Goal: Task Accomplishment & Management: Complete application form

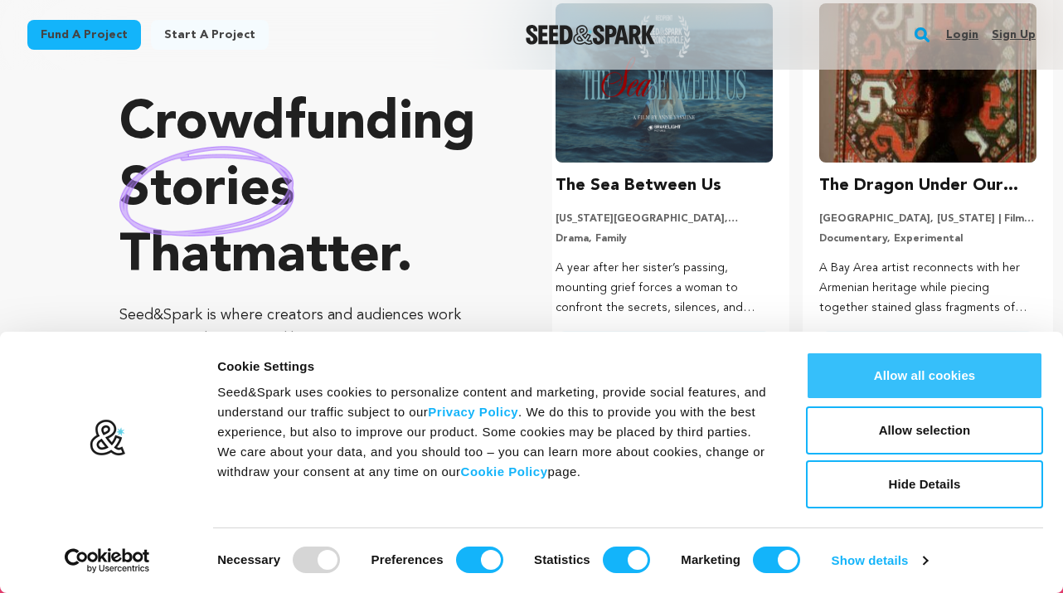
scroll to position [142, 0]
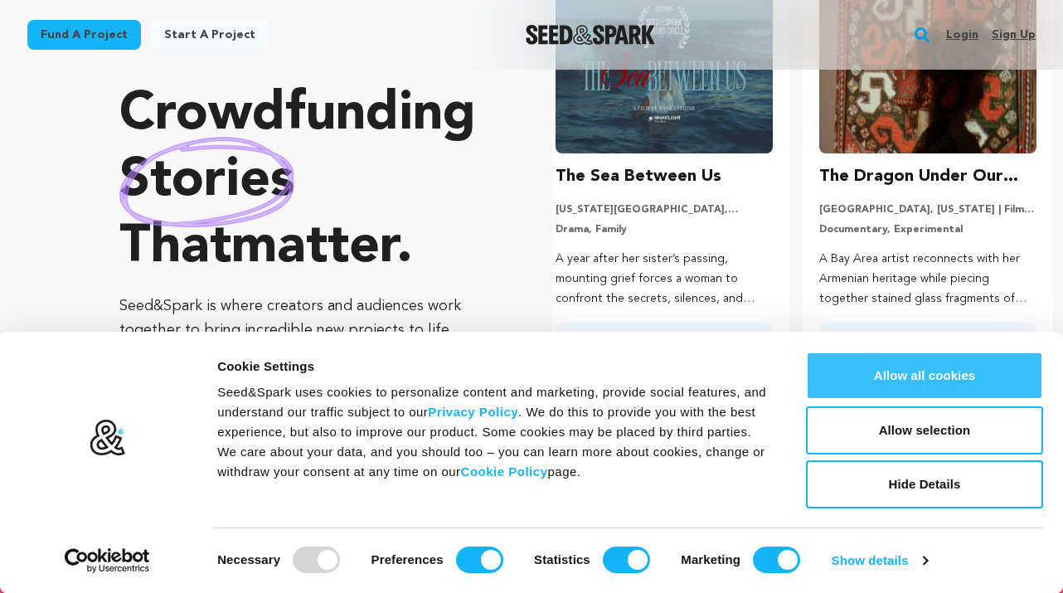
click at [950, 390] on button "Allow all cookies" at bounding box center [924, 376] width 237 height 48
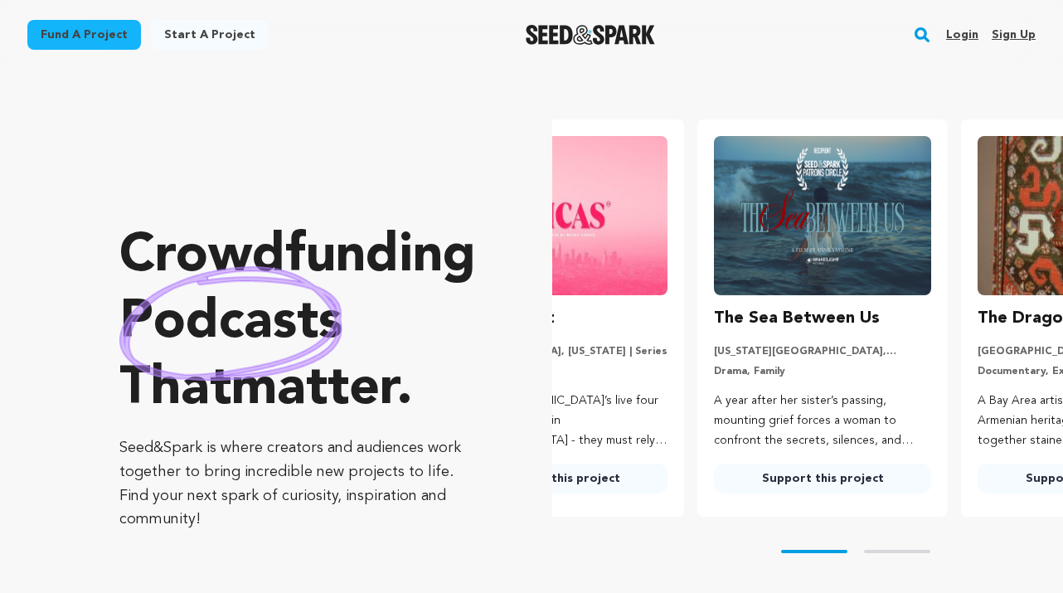
scroll to position [0, 0]
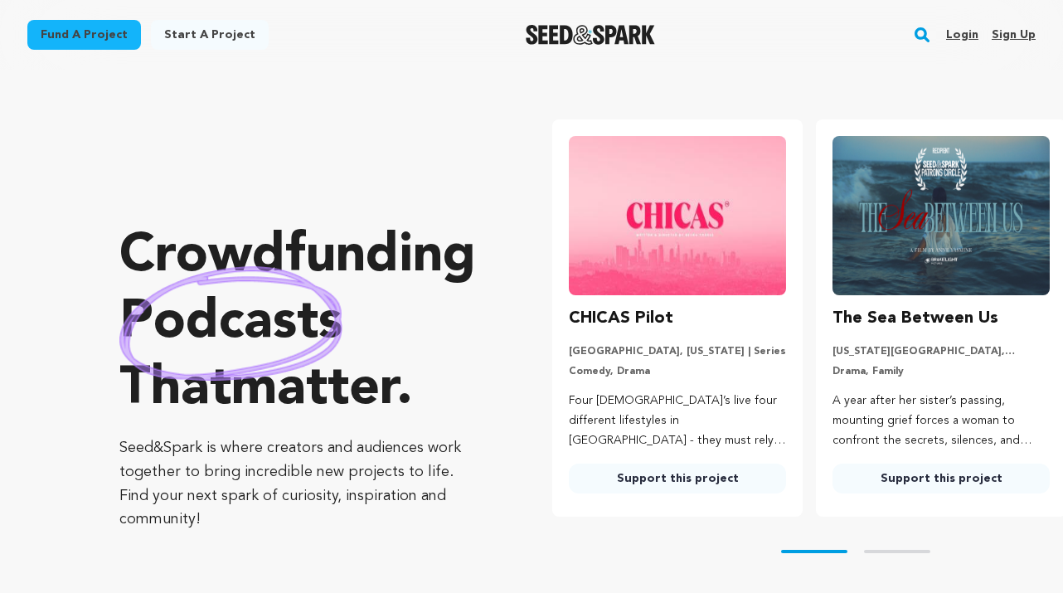
click at [980, 36] on div "Login Sign up" at bounding box center [984, 34] width 103 height 43
click at [964, 36] on link "Login" at bounding box center [962, 35] width 32 height 27
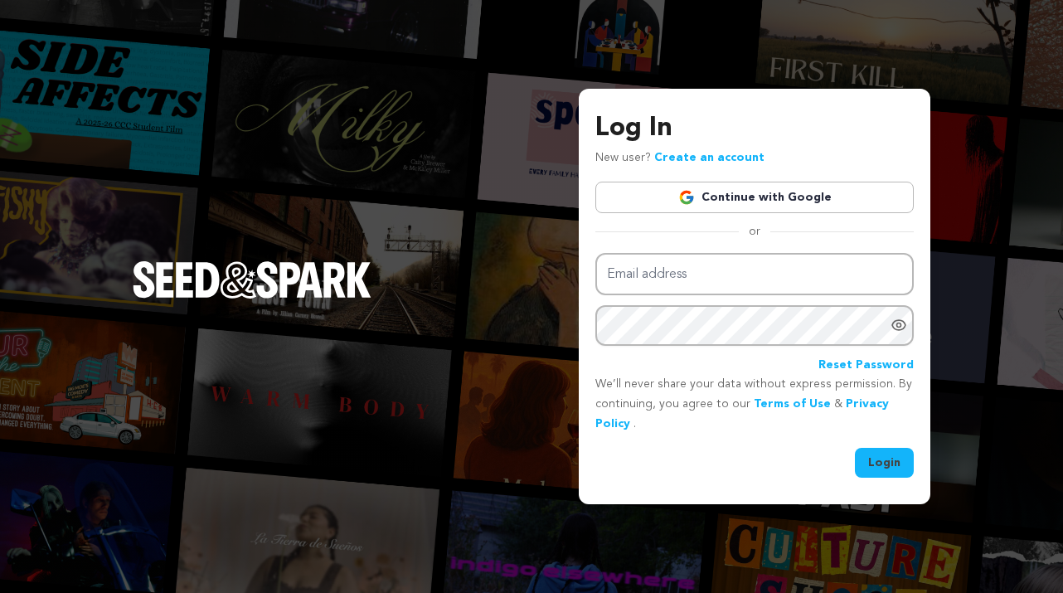
click at [751, 179] on div "Log In New user? Create an account Continue with Google or Email address Passwo…" at bounding box center [754, 293] width 318 height 369
click at [739, 202] on link "Continue with Google" at bounding box center [754, 198] width 318 height 32
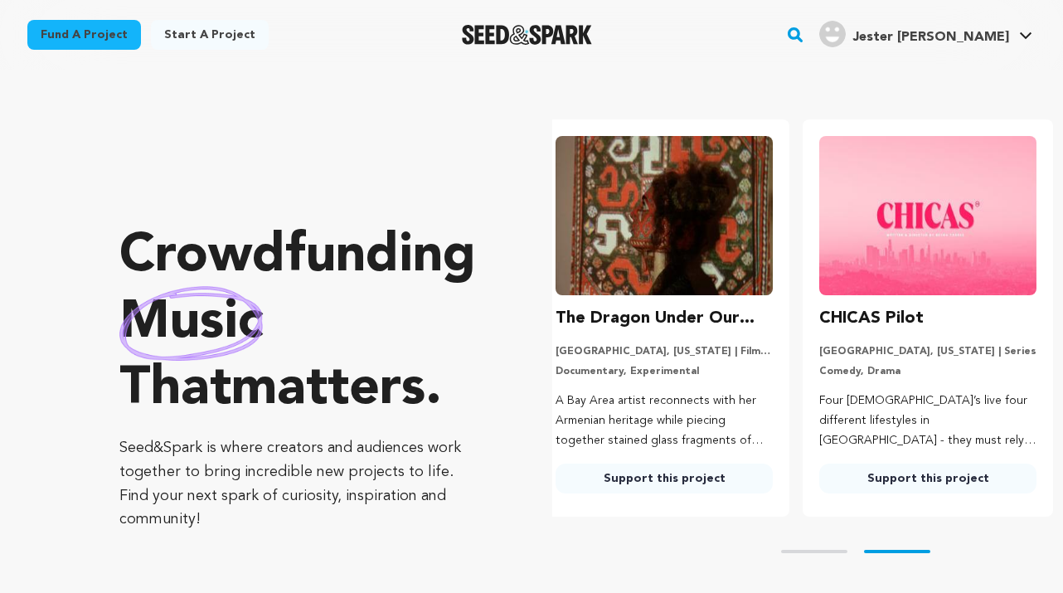
click at [169, 38] on link "Start a project" at bounding box center [210, 35] width 118 height 30
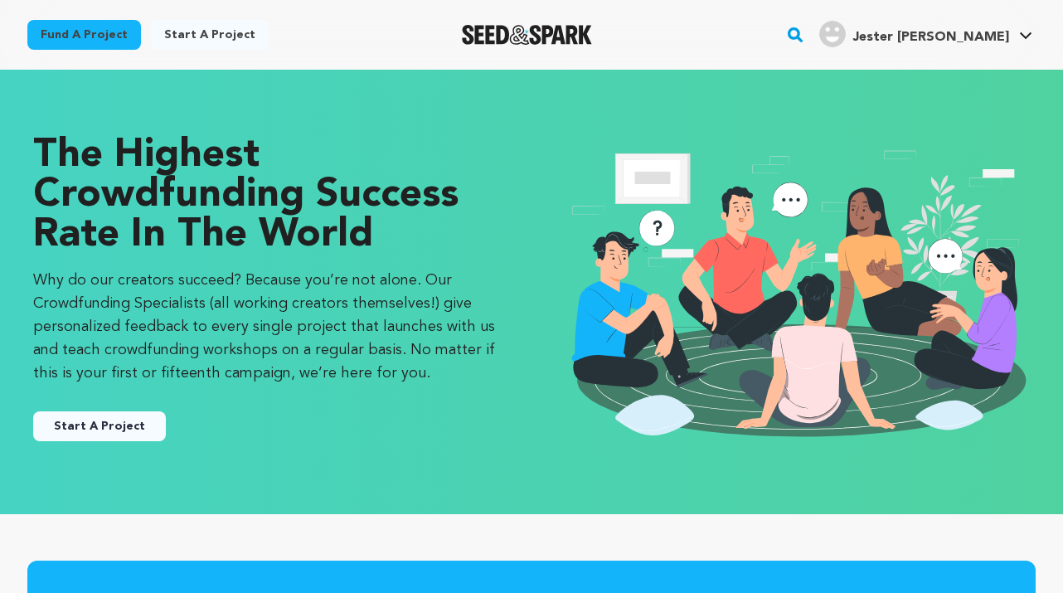
click at [129, 420] on button "Start A Project" at bounding box center [99, 426] width 133 height 30
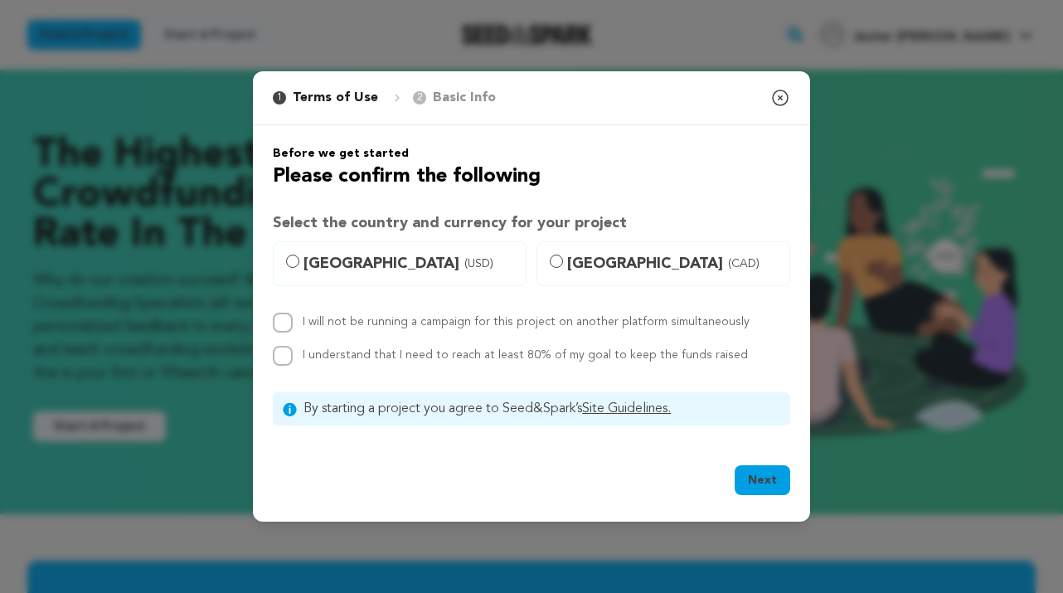
click at [299, 265] on label "United States (USD)" at bounding box center [400, 263] width 254 height 45
click at [299, 265] on input "United States (USD)" at bounding box center [292, 261] width 13 height 13
radio input "true"
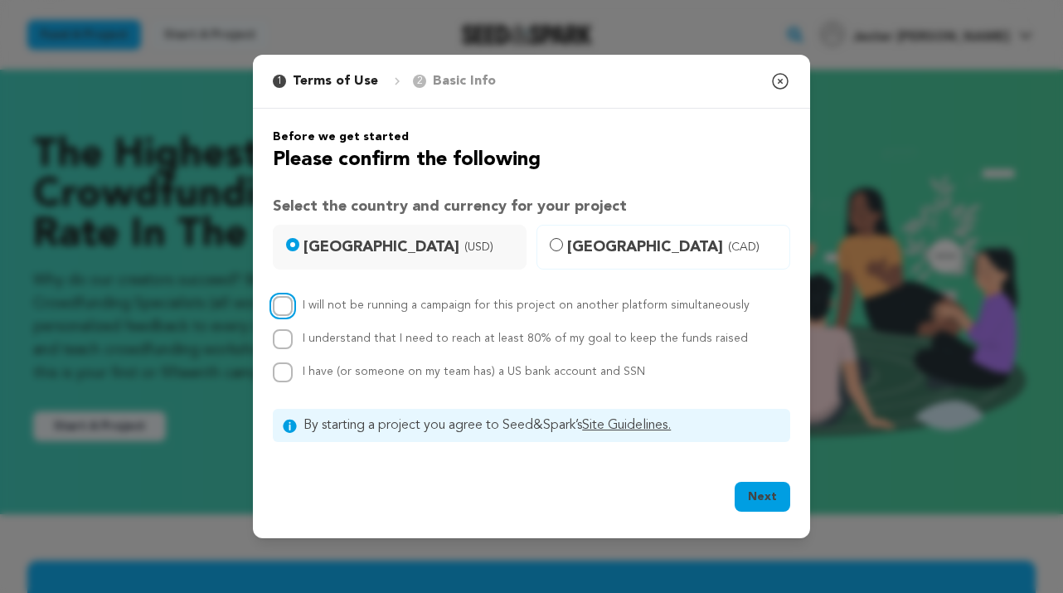
click at [276, 307] on input "I will not be running a campaign for this project on another platform simultane…" at bounding box center [283, 306] width 20 height 20
checkbox input "true"
click at [280, 341] on input "I understand that I need to reach at least 80% of my goal to keep the funds rai…" at bounding box center [283, 339] width 20 height 20
checkbox input "true"
click at [287, 376] on input "I have (or someone on my team has) a US bank account and SSN" at bounding box center [283, 372] width 20 height 20
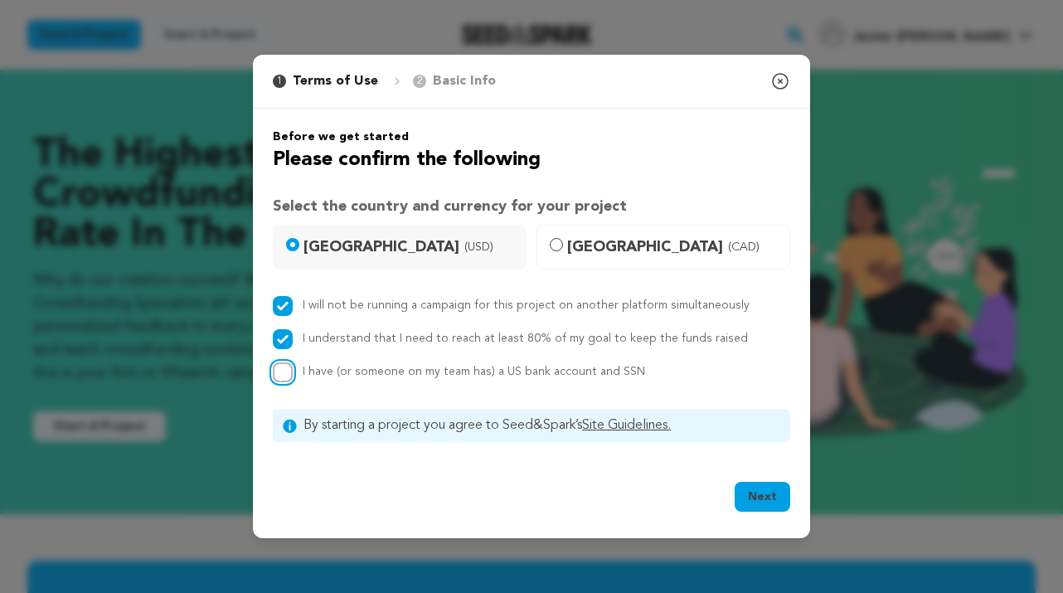
checkbox input "true"
click at [786, 493] on button "Next" at bounding box center [763, 497] width 56 height 30
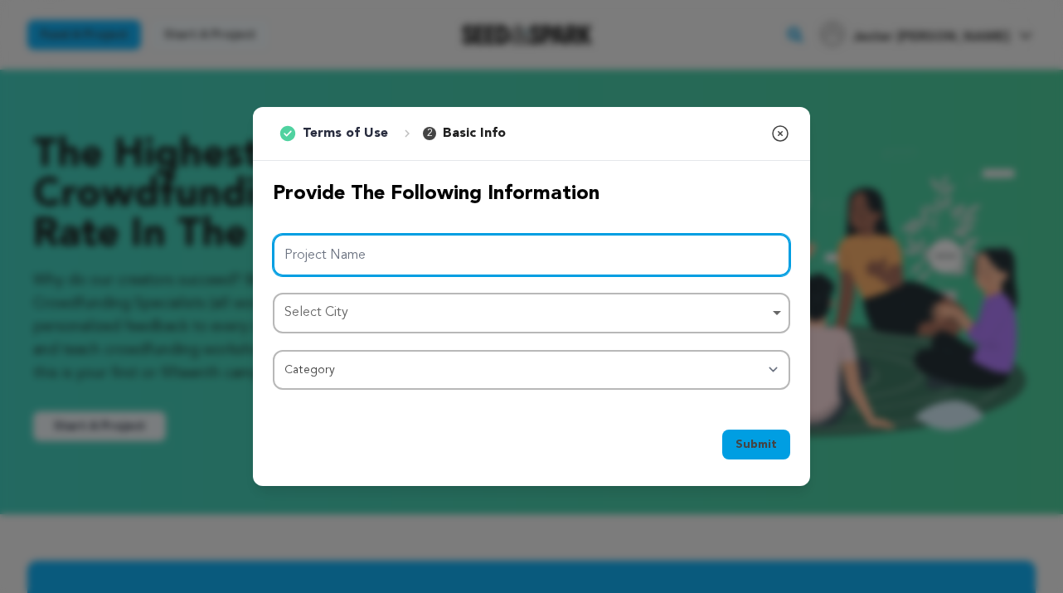
click at [515, 247] on input "Project Name" at bounding box center [531, 255] width 517 height 42
click at [410, 317] on div "Select City Remove item" at bounding box center [526, 313] width 484 height 24
type input "B-Side"
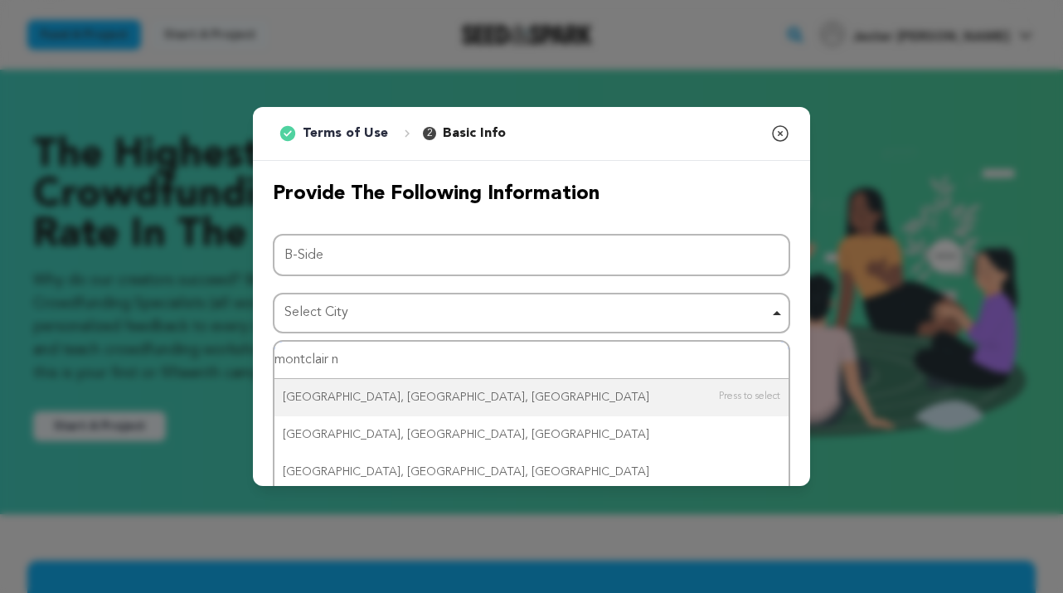
type input "montclair nj"
click at [396, 357] on input "montclair nj" at bounding box center [531, 360] width 514 height 37
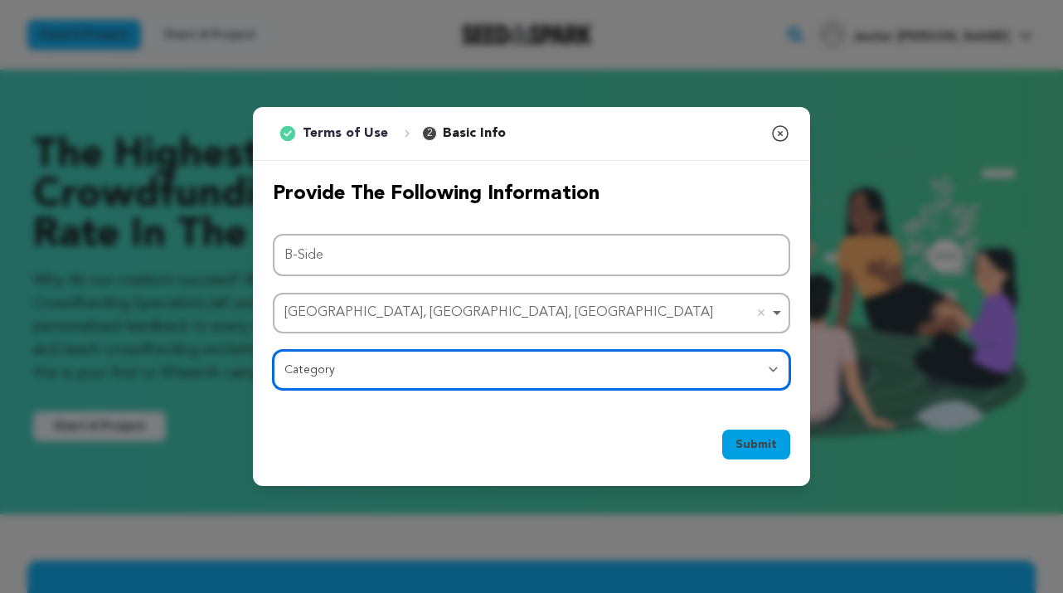
click at [401, 356] on select "Category Film Feature Film Short Series Film Festival Company Music Video VR Ex…" at bounding box center [531, 370] width 517 height 40
select select "383"
click at [273, 350] on select "Category Film Feature Film Short Series Film Festival Company Music Video VR Ex…" at bounding box center [531, 370] width 517 height 40
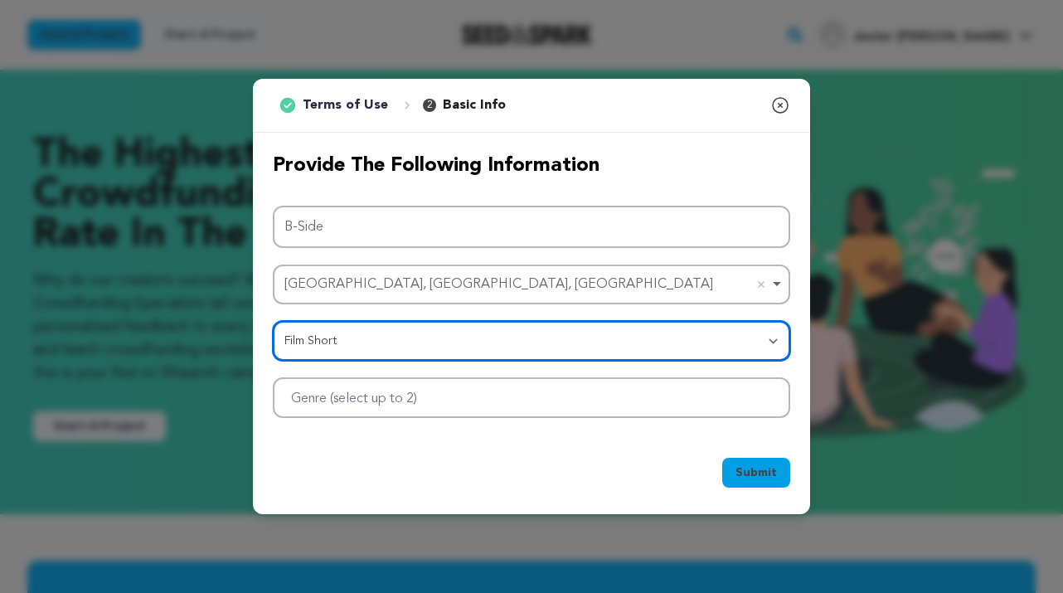
click at [491, 402] on div at bounding box center [531, 397] width 517 height 41
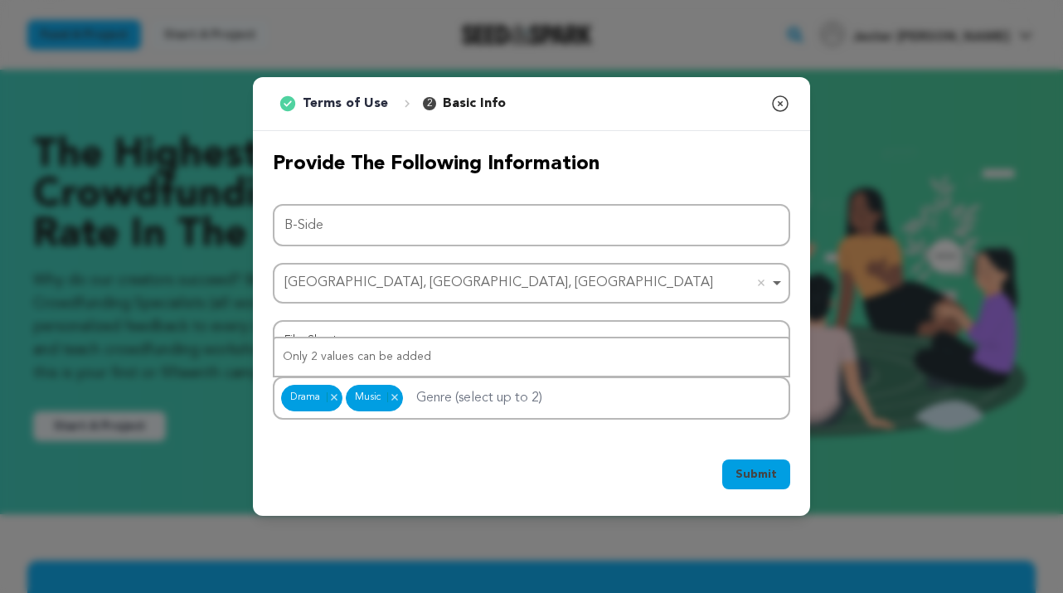
click at [476, 469] on div "Submit Ok, Got it" at bounding box center [531, 477] width 517 height 36
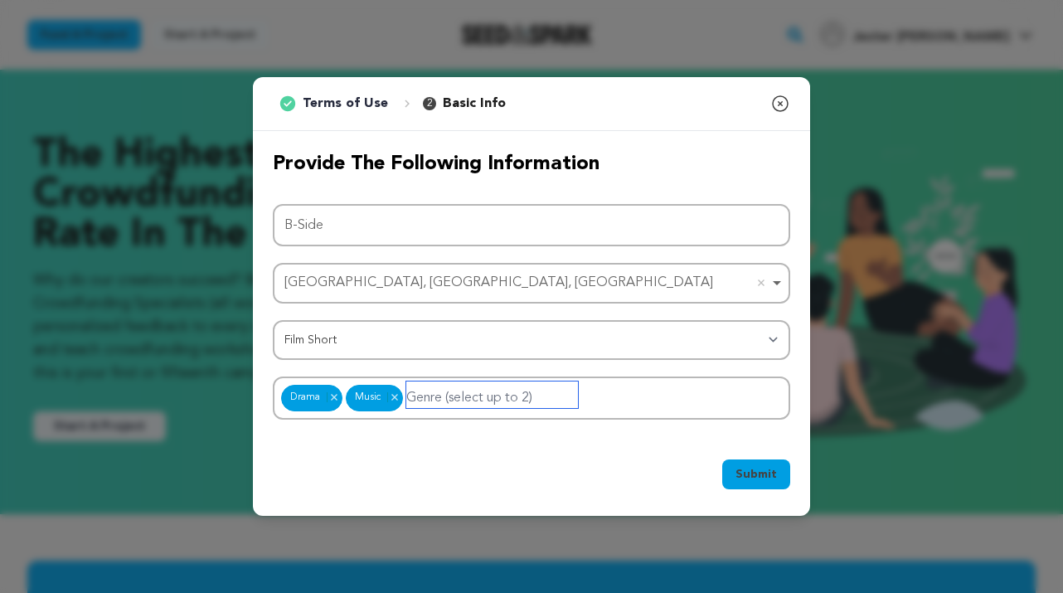
click at [506, 401] on input "Genre (select up to 2)" at bounding box center [492, 394] width 172 height 27
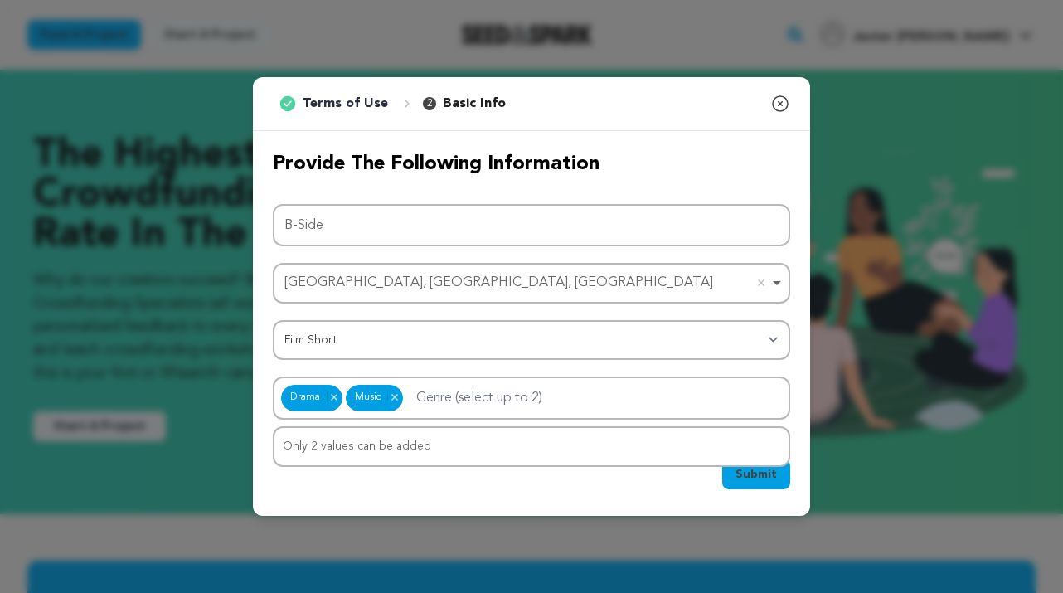
click at [505, 466] on div "Submit Ok, Got it" at bounding box center [531, 477] width 517 height 36
drag, startPoint x: 360, startPoint y: 394, endPoint x: 420, endPoint y: 445, distance: 79.4
click at [488, 484] on div "Submit Ok, Got it" at bounding box center [531, 477] width 517 height 36
click at [772, 481] on span "Submit" at bounding box center [756, 474] width 41 height 17
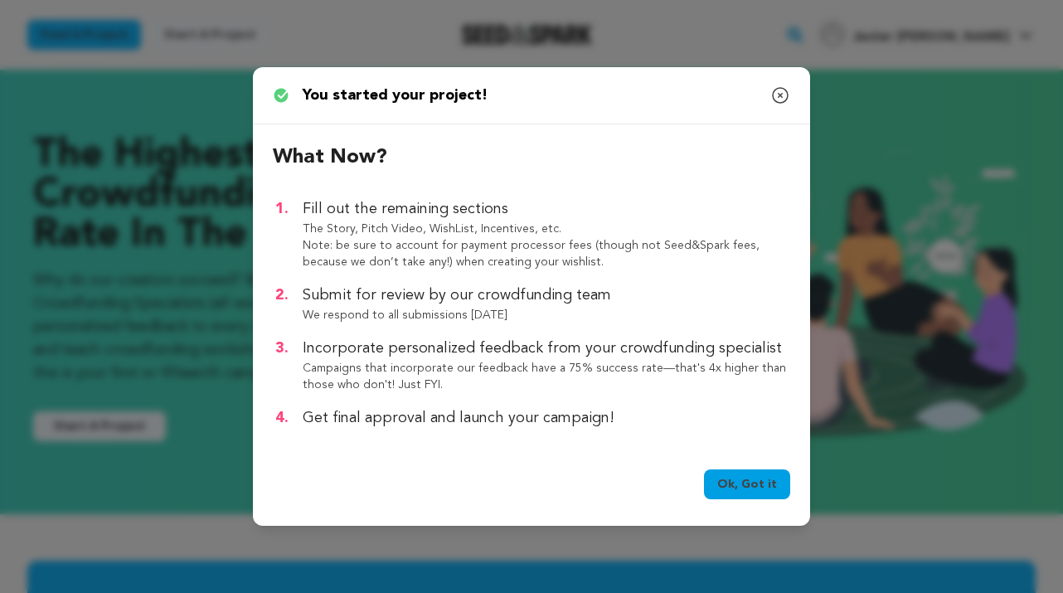
click at [767, 487] on link "Ok, Got it" at bounding box center [747, 484] width 86 height 30
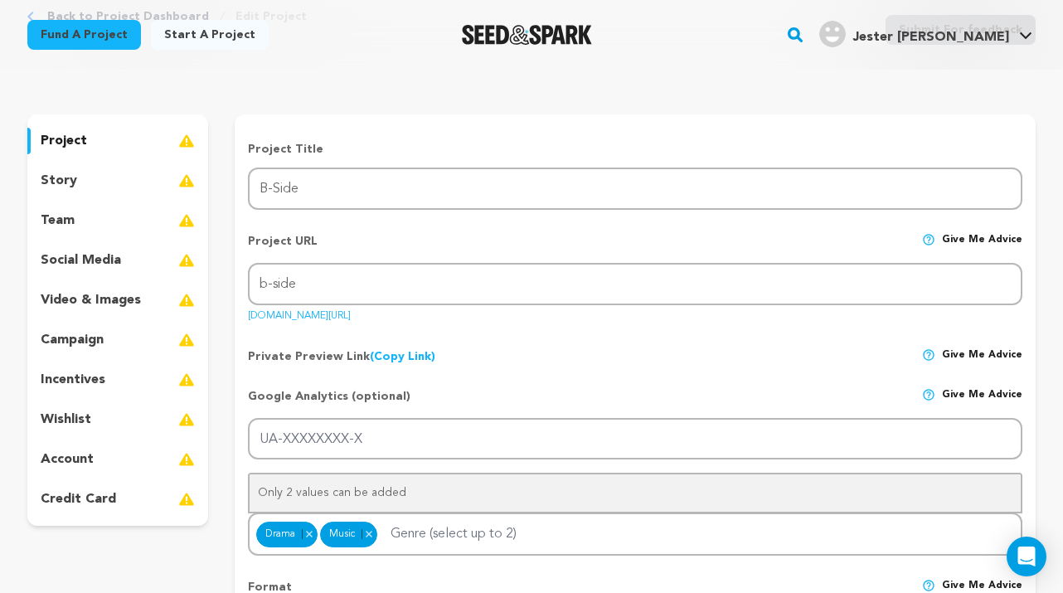
scroll to position [99, 0]
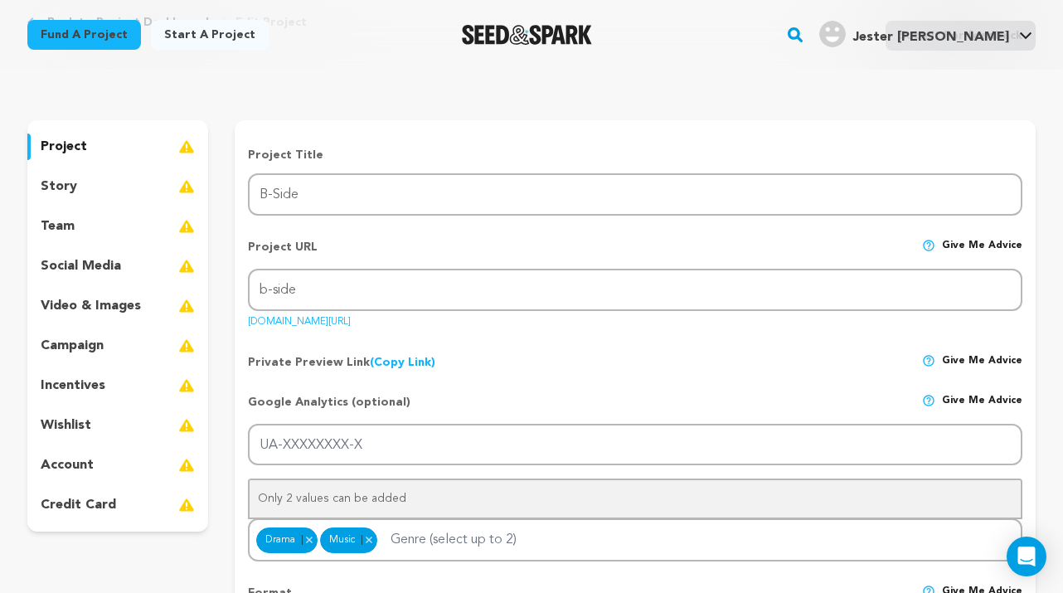
click at [71, 224] on p "team" at bounding box center [58, 226] width 34 height 20
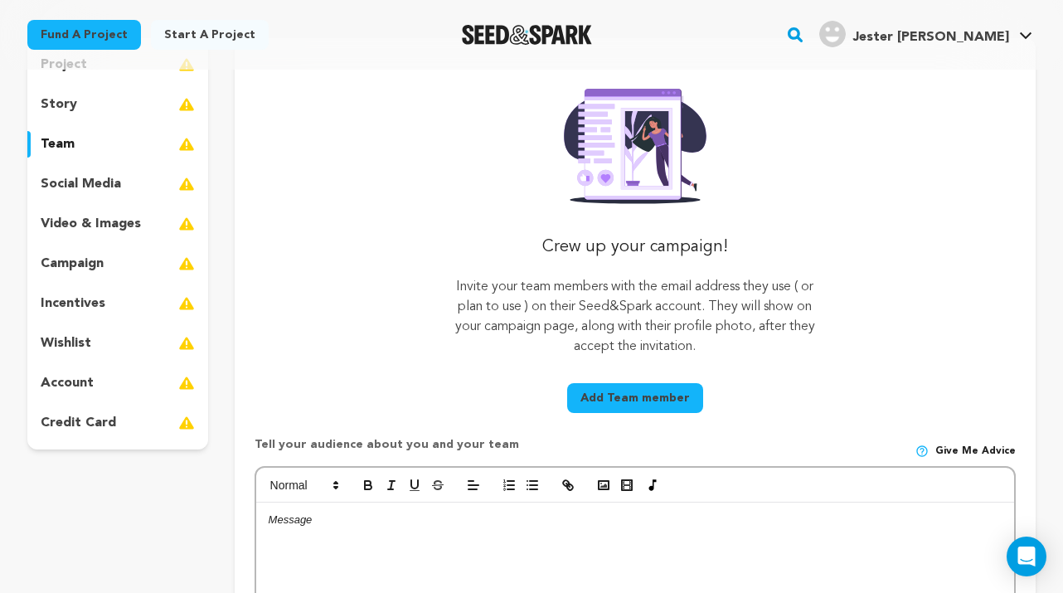
scroll to position [191, 0]
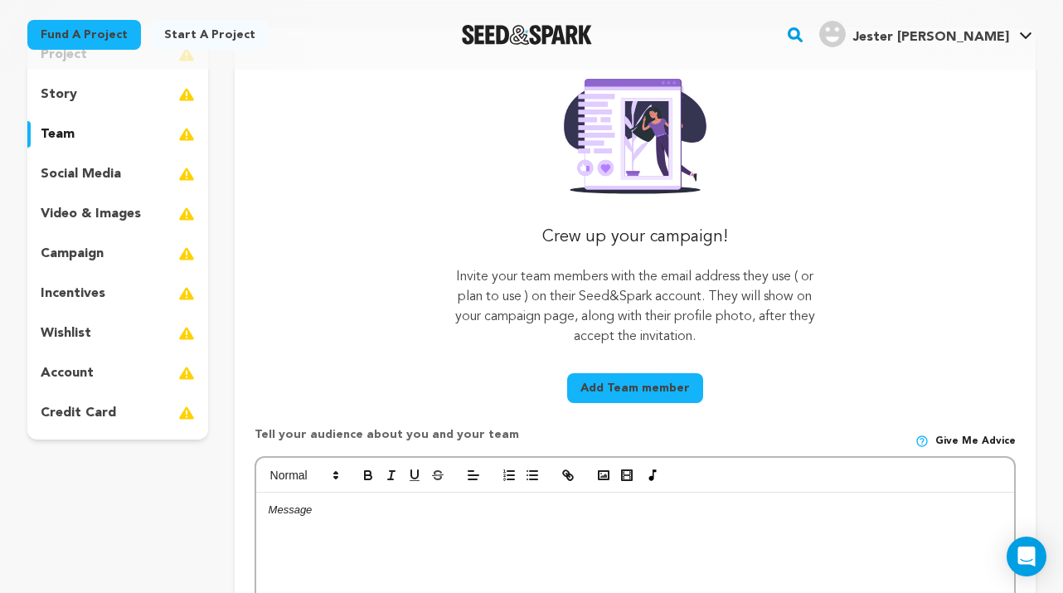
click at [645, 391] on button "Add Team member" at bounding box center [635, 388] width 136 height 30
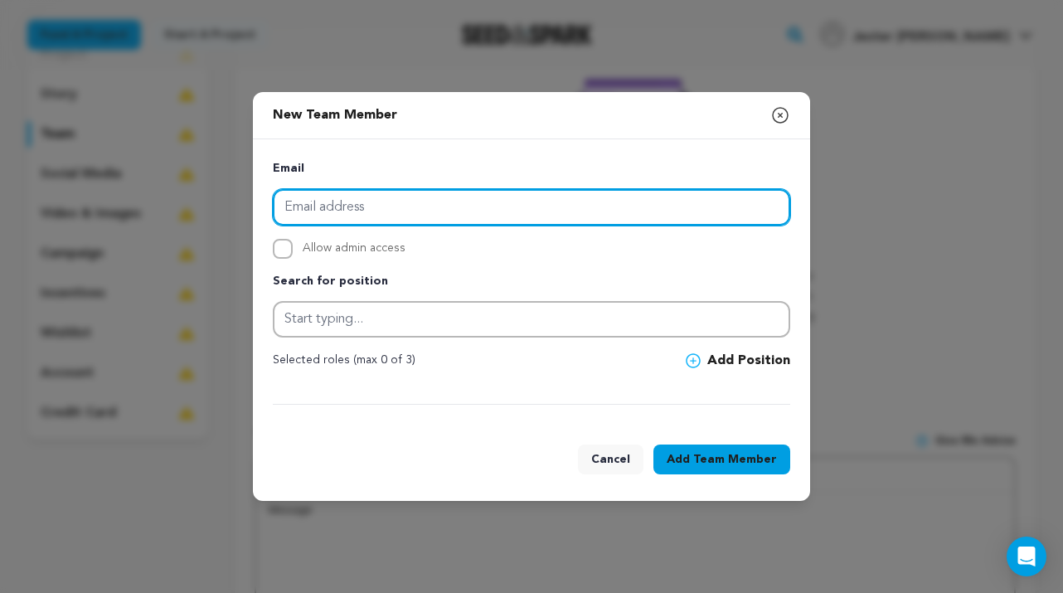
click at [422, 204] on input "email" at bounding box center [531, 207] width 517 height 36
type input "dgohsler@gmail.com"
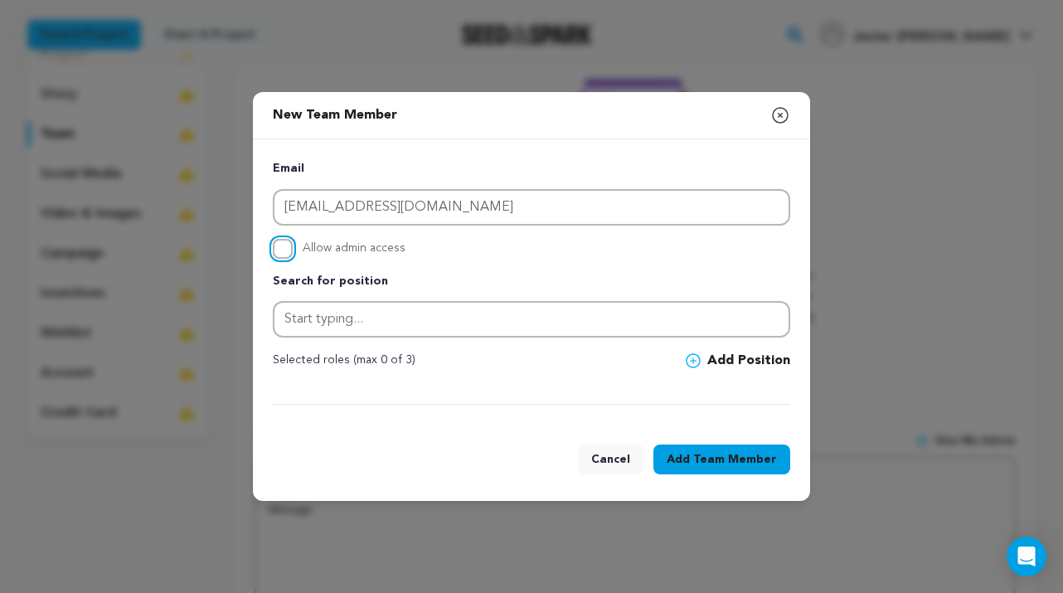
click at [282, 254] on input "Allow admin access" at bounding box center [283, 249] width 20 height 20
checkbox input "true"
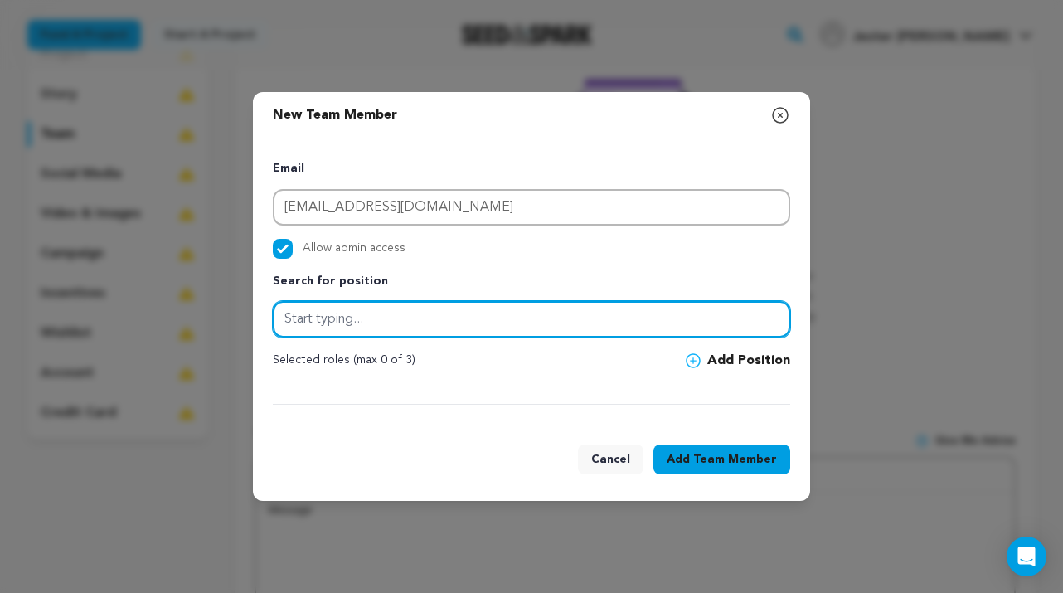
click at [371, 331] on input "text" at bounding box center [531, 319] width 517 height 36
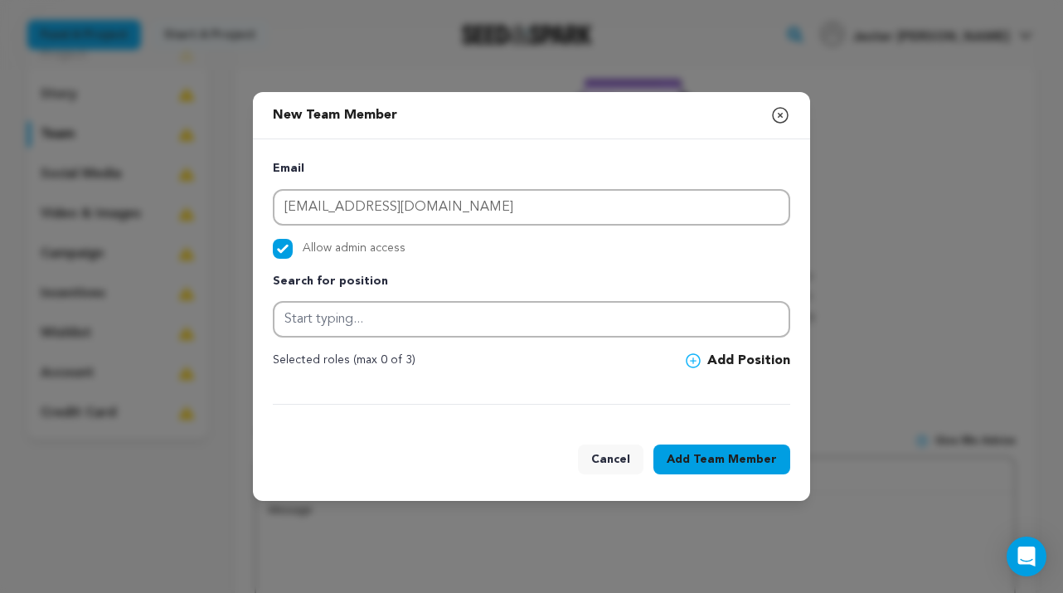
click at [694, 358] on icon at bounding box center [693, 360] width 15 height 15
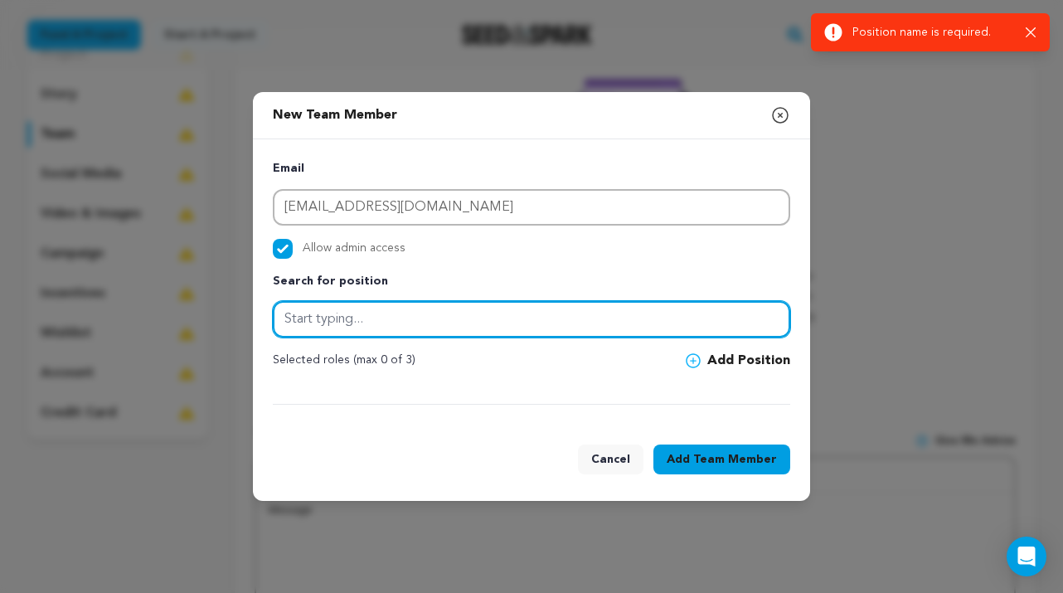
click at [594, 328] on input "text" at bounding box center [531, 319] width 517 height 36
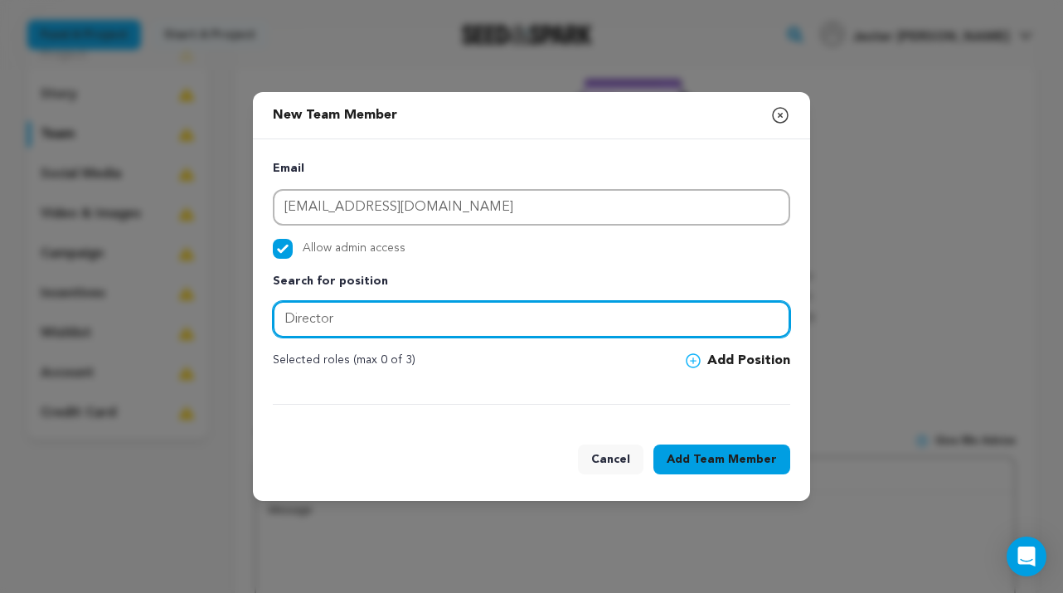
type input "Director"
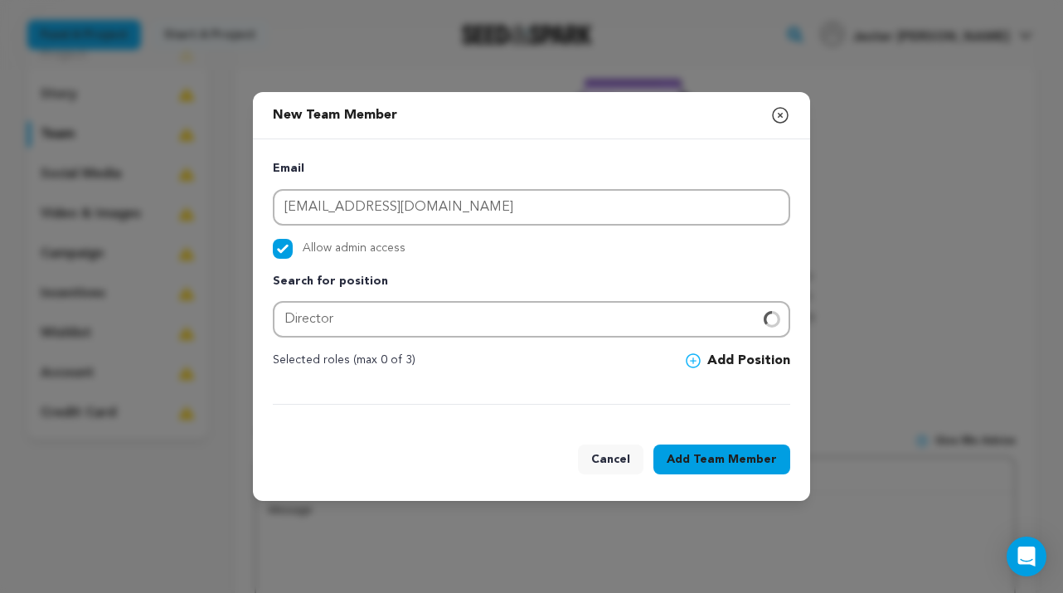
click at [701, 365] on div "Email dgohsler@gmail.com Allow admin access Search for position Director Select…" at bounding box center [531, 282] width 517 height 246
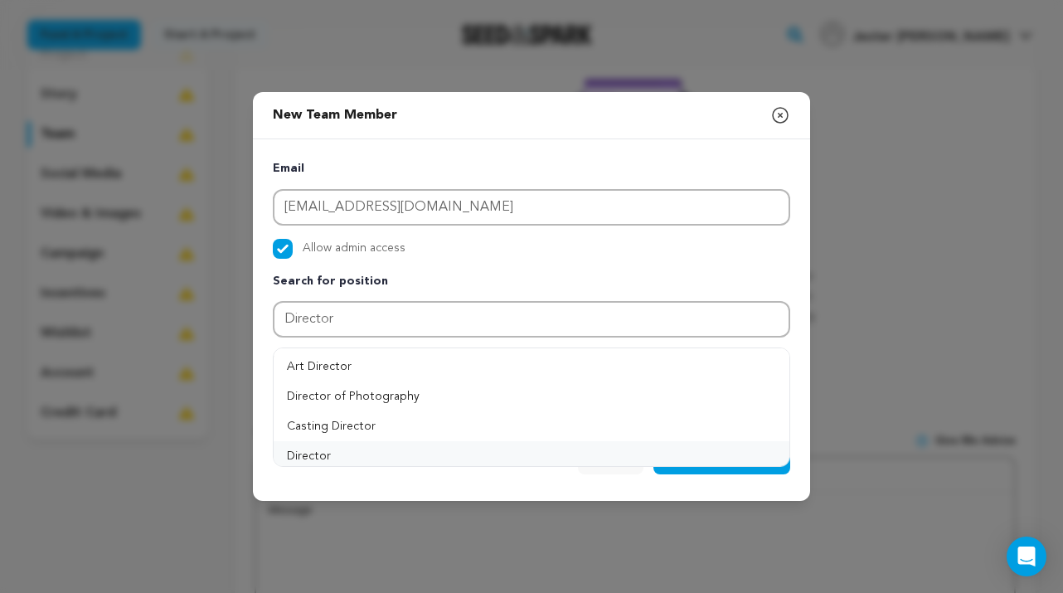
click at [400, 449] on button "Director" at bounding box center [532, 456] width 516 height 30
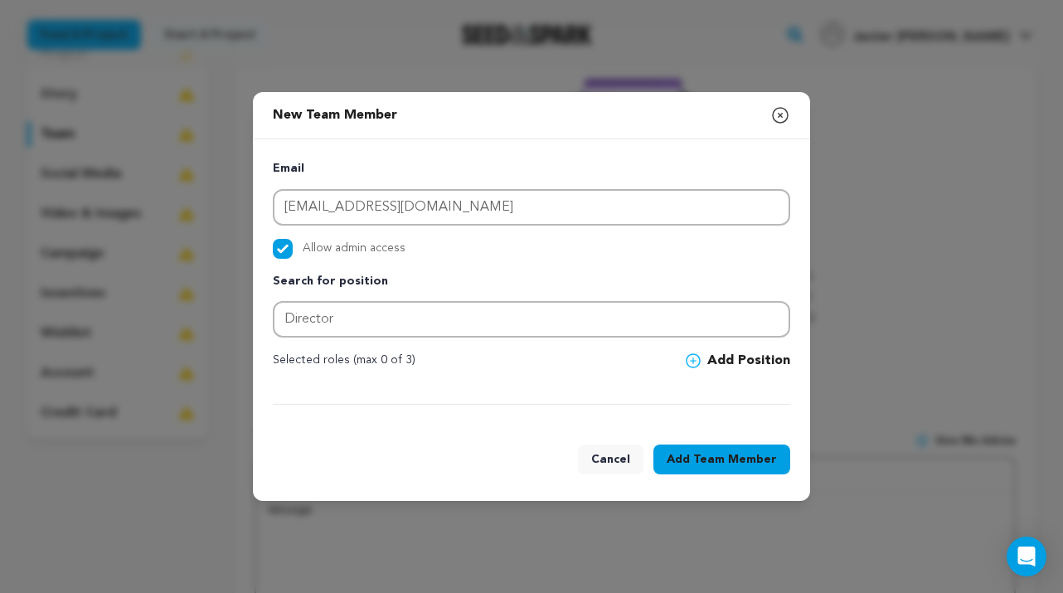
click at [692, 365] on icon at bounding box center [693, 360] width 15 height 15
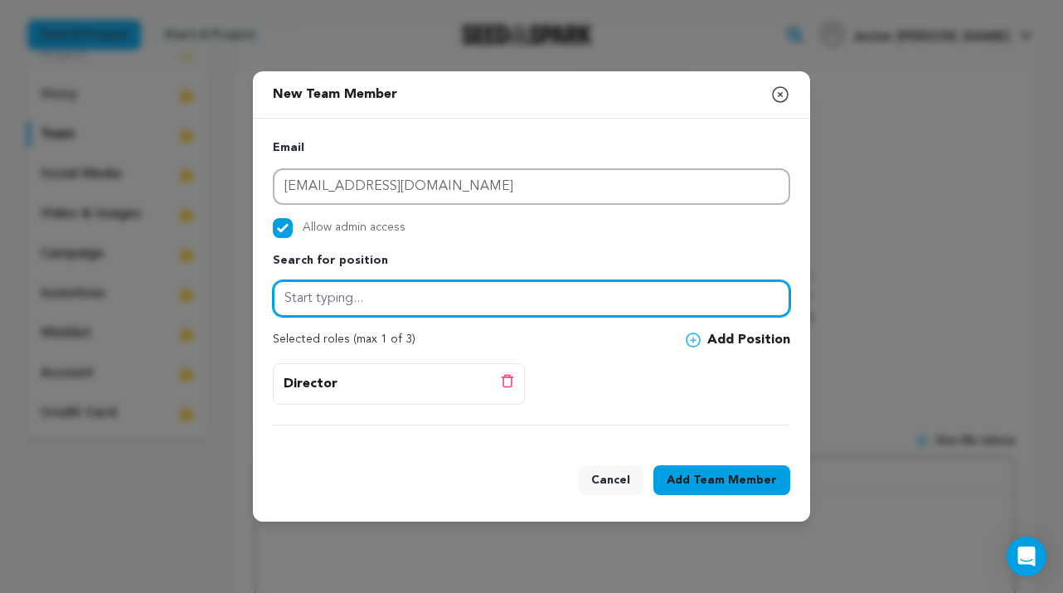
click at [394, 308] on input "text" at bounding box center [531, 298] width 517 height 36
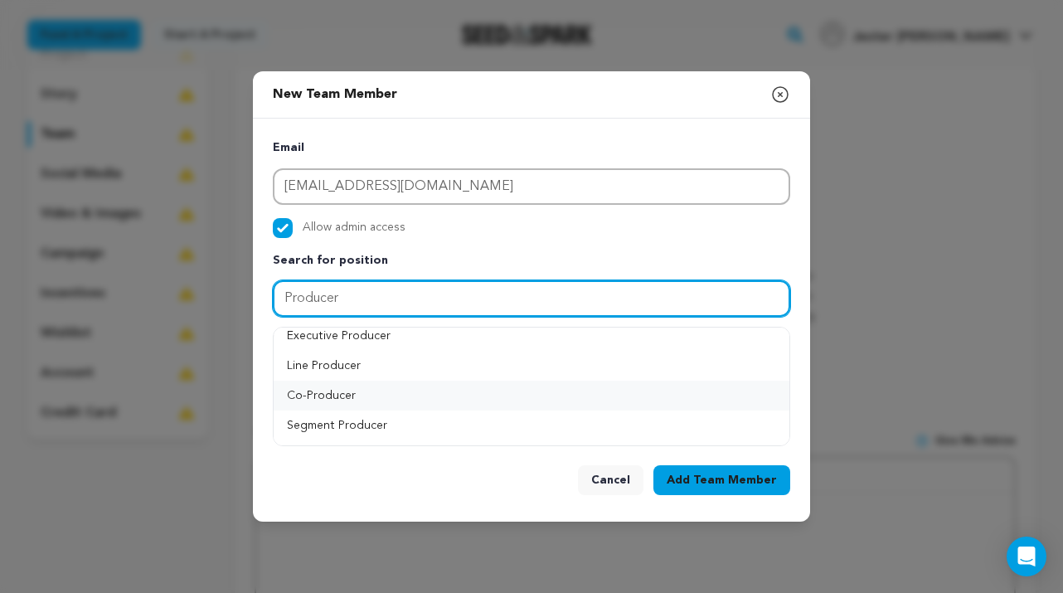
scroll to position [0, 0]
type input "Producer"
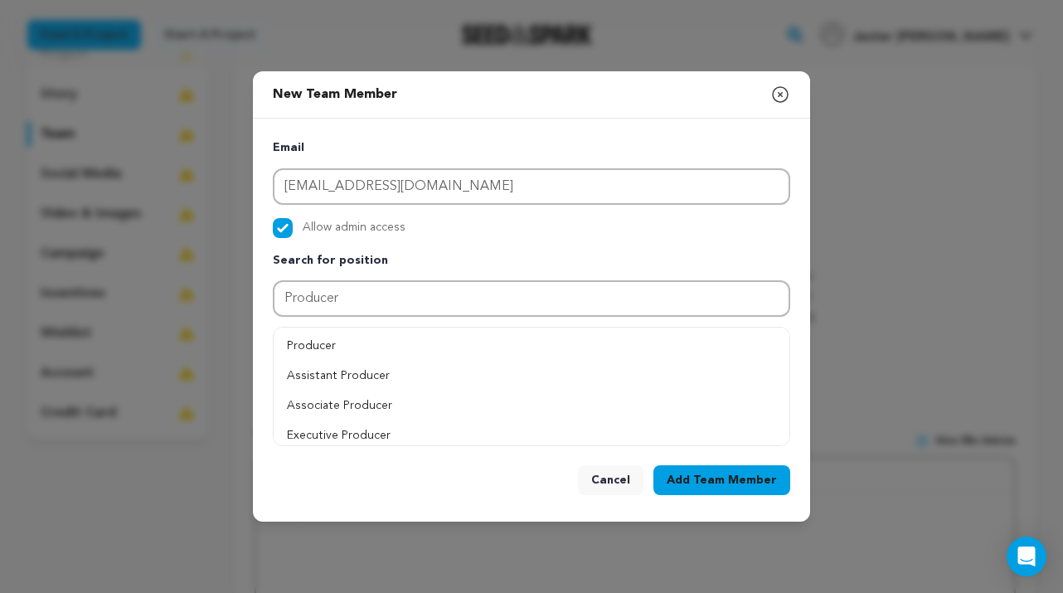
click at [623, 265] on p "Search for position" at bounding box center [531, 261] width 517 height 20
click at [687, 482] on button "Add Team Member" at bounding box center [721, 480] width 137 height 30
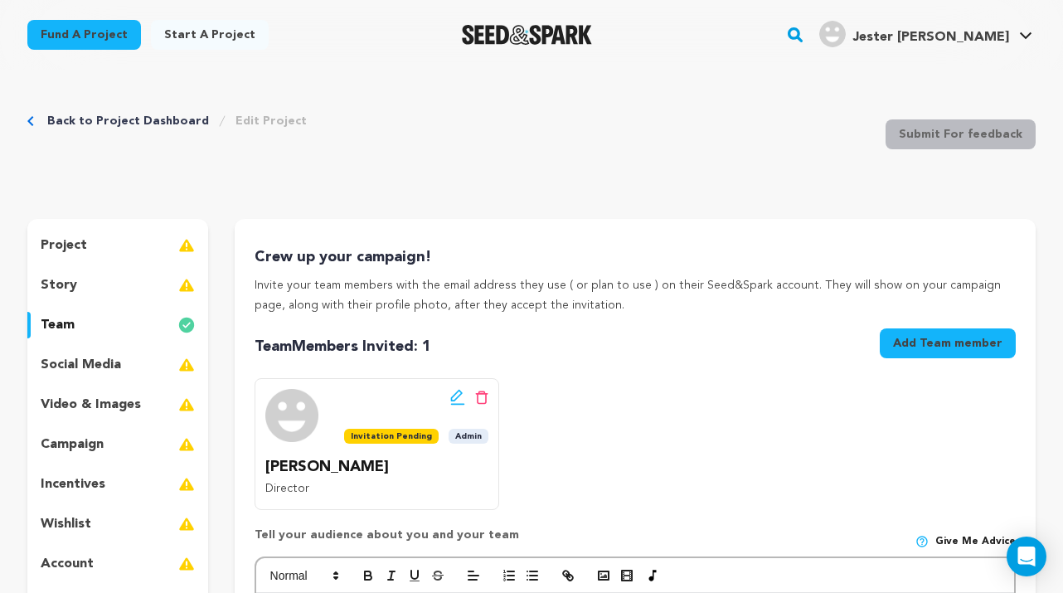
click at [1013, 25] on link "Jester K. Jester K." at bounding box center [926, 32] width 220 height 30
click at [142, 249] on div "project" at bounding box center [117, 245] width 181 height 27
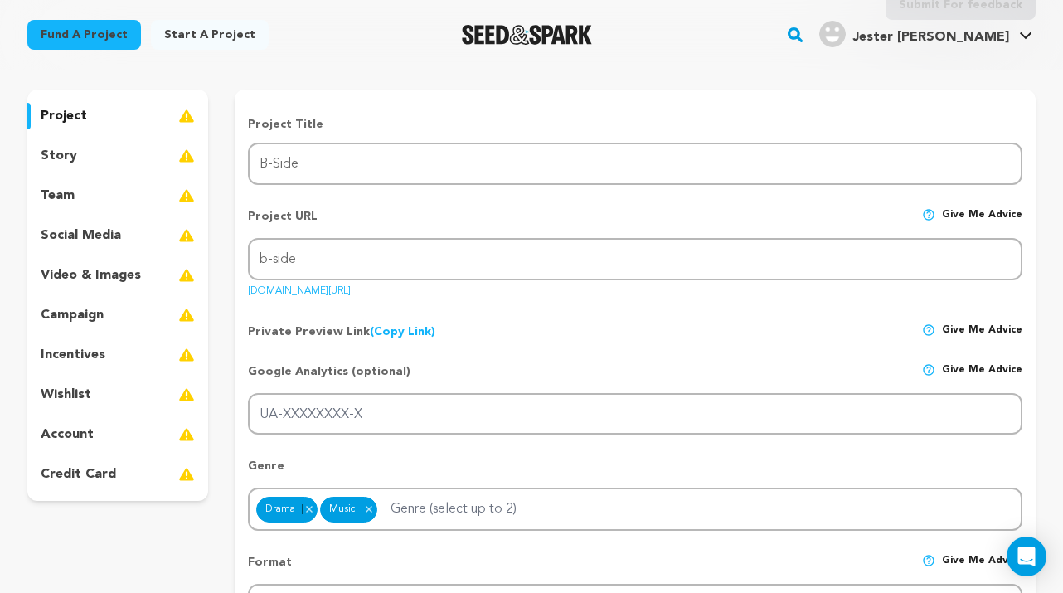
scroll to position [134, 0]
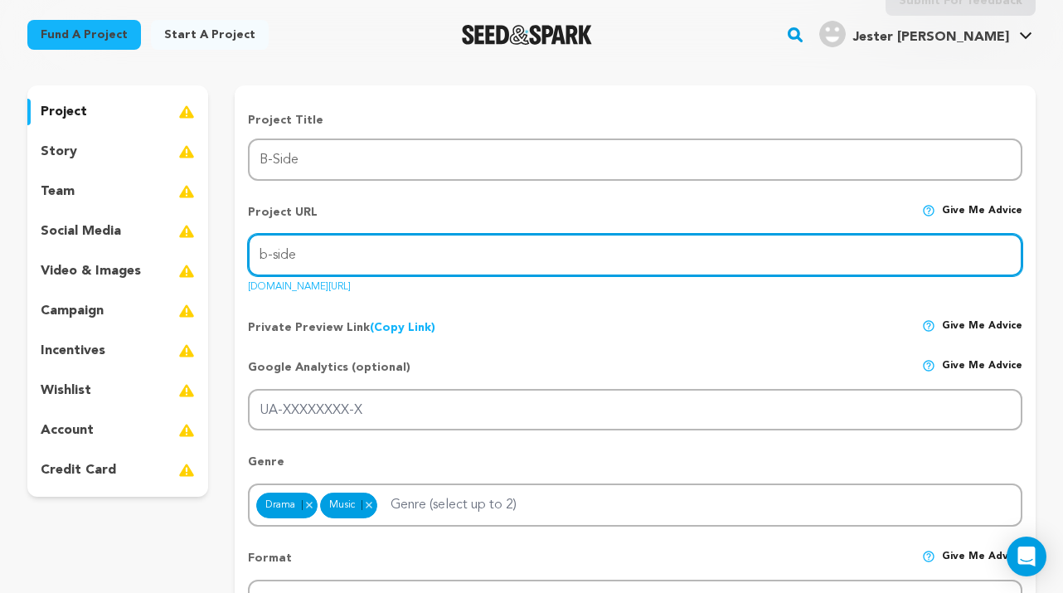
drag, startPoint x: 266, startPoint y: 255, endPoint x: 255, endPoint y: 255, distance: 11.6
click at [255, 255] on input "b-side" at bounding box center [635, 255] width 775 height 42
type input "B-side"
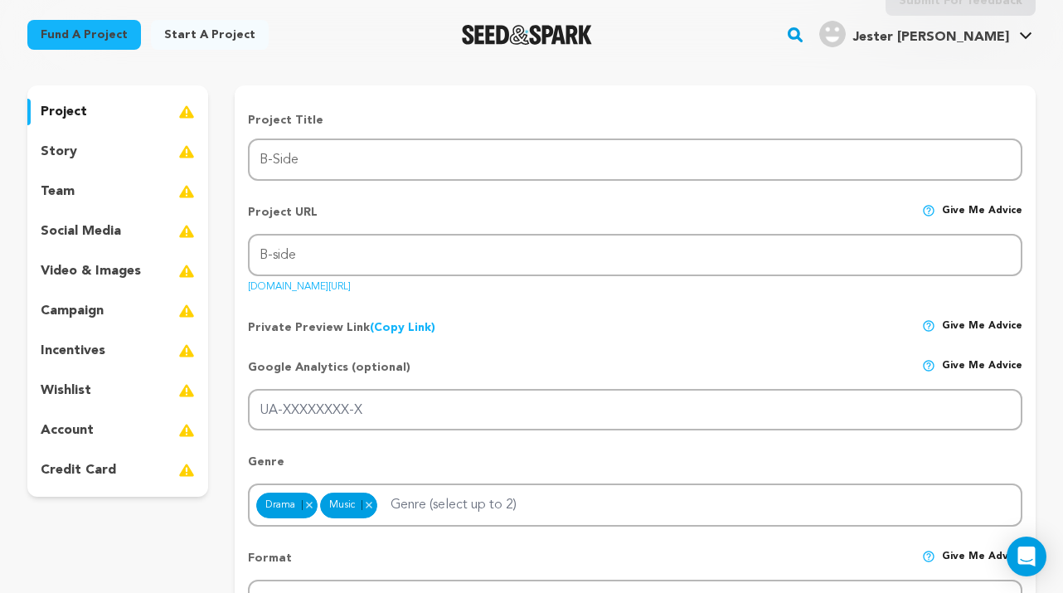
click at [489, 320] on div "Private Preview Link (Copy Link) Copy private preview link Give me advice" at bounding box center [635, 321] width 775 height 30
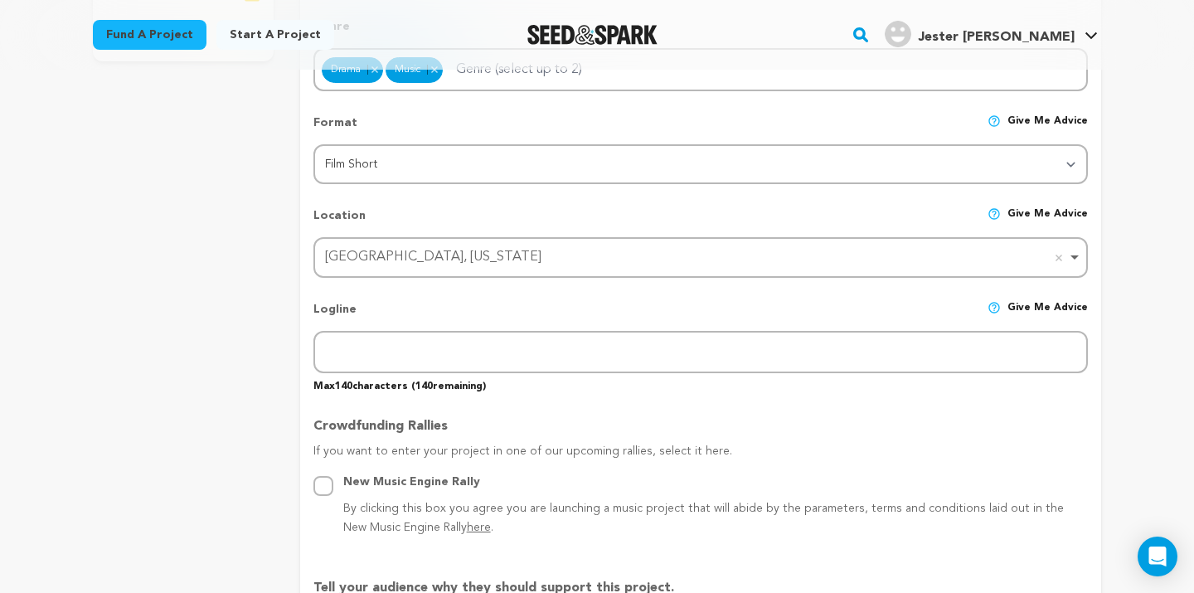
scroll to position [570, 0]
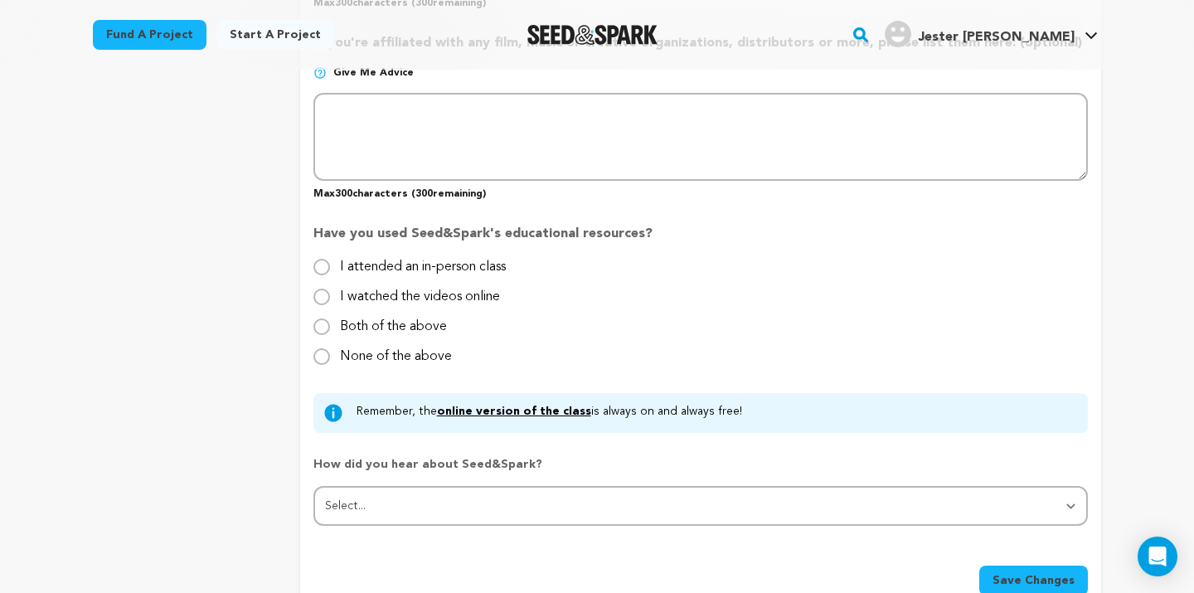
scroll to position [1524, 0]
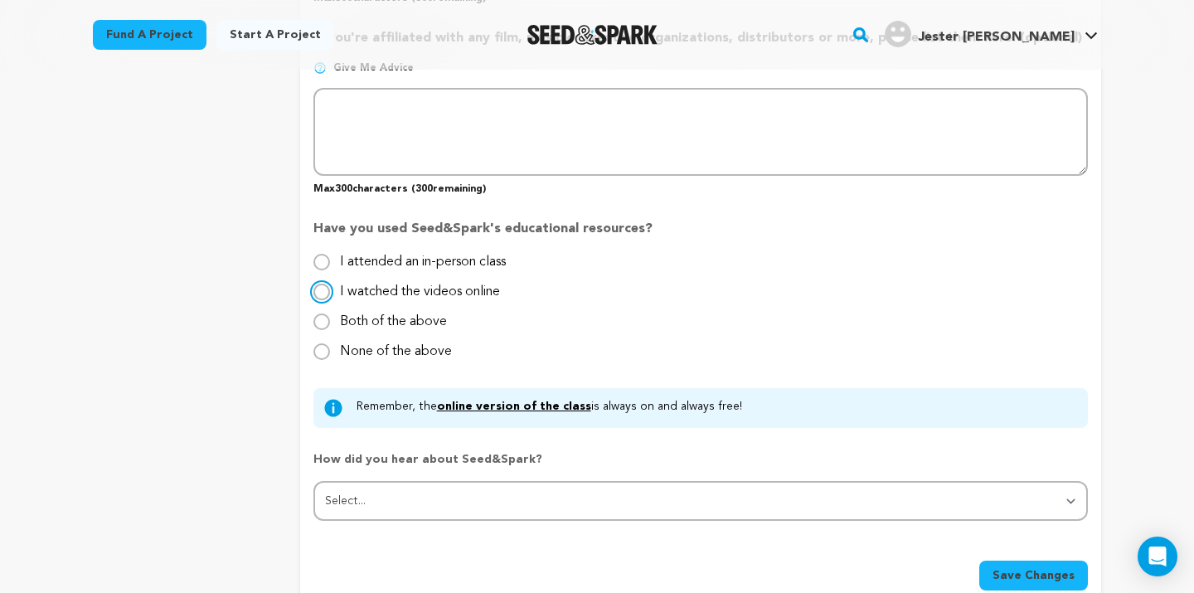
click at [321, 289] on input "I watched the videos online" at bounding box center [321, 292] width 17 height 17
radio input "true"
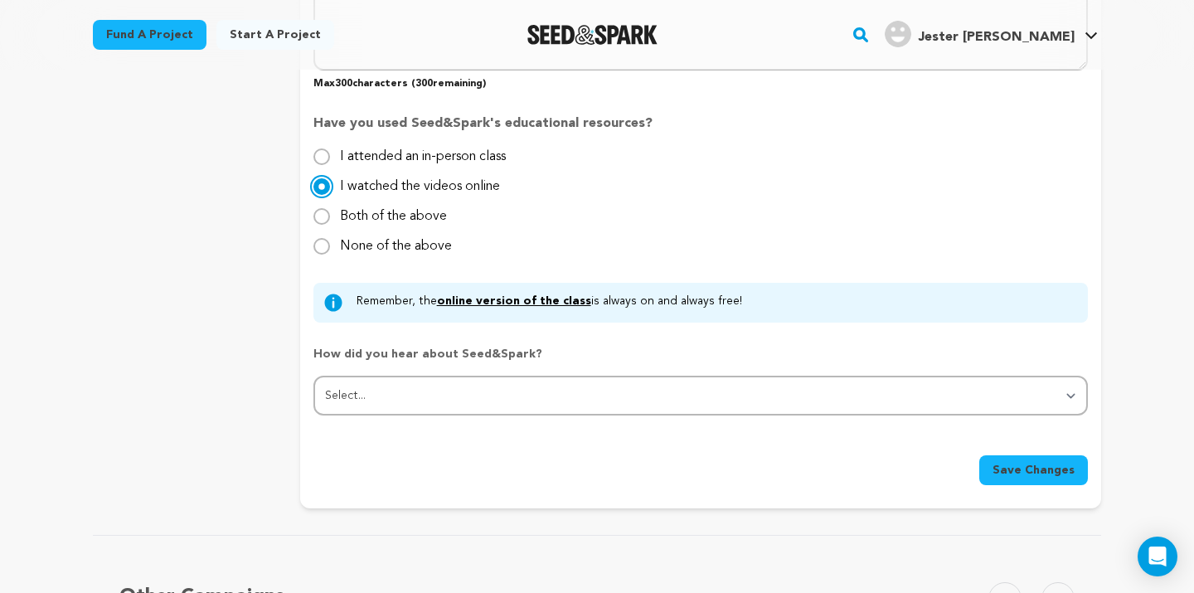
scroll to position [1636, 0]
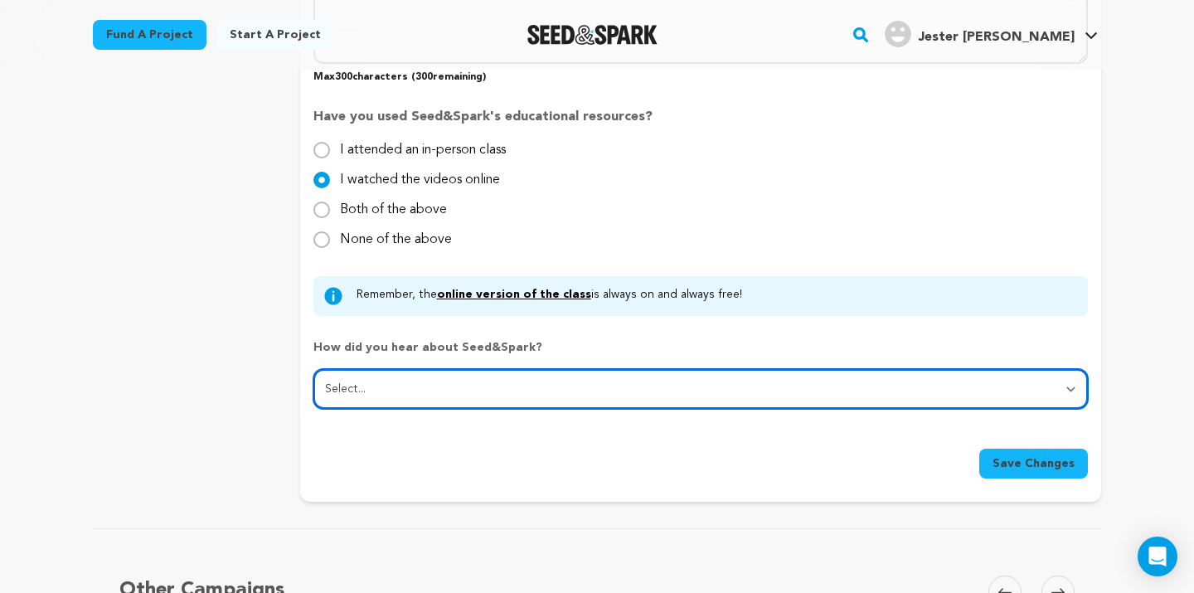
click at [536, 390] on select "Select... From a friend Social media Film festival or film organization Took an…" at bounding box center [700, 389] width 775 height 40
select select "1"
click at [313, 369] on select "Select... From a friend Social media Film festival or film organization Took an…" at bounding box center [700, 389] width 775 height 40
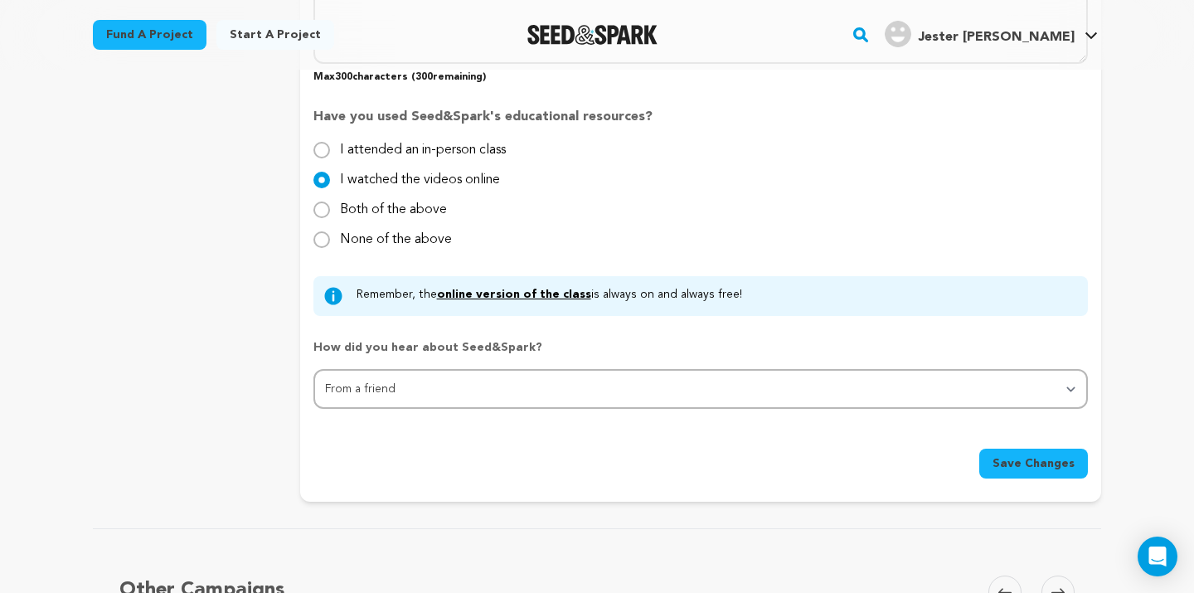
click at [1033, 473] on button "Save Changes" at bounding box center [1033, 464] width 109 height 30
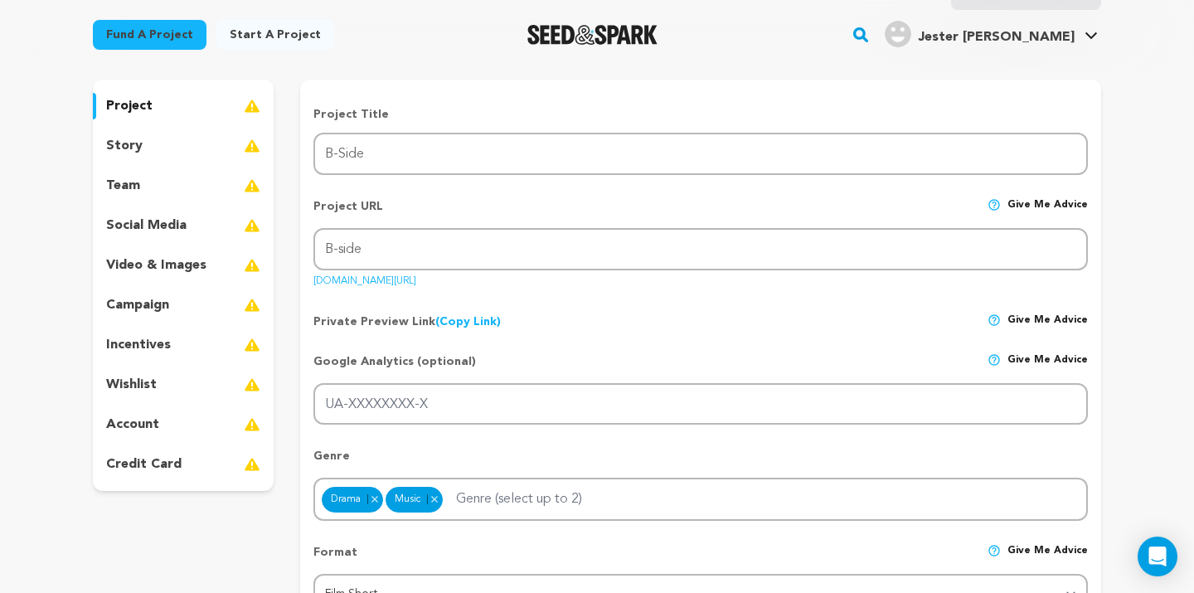
scroll to position [138, 0]
click at [161, 145] on div "story" at bounding box center [183, 147] width 181 height 27
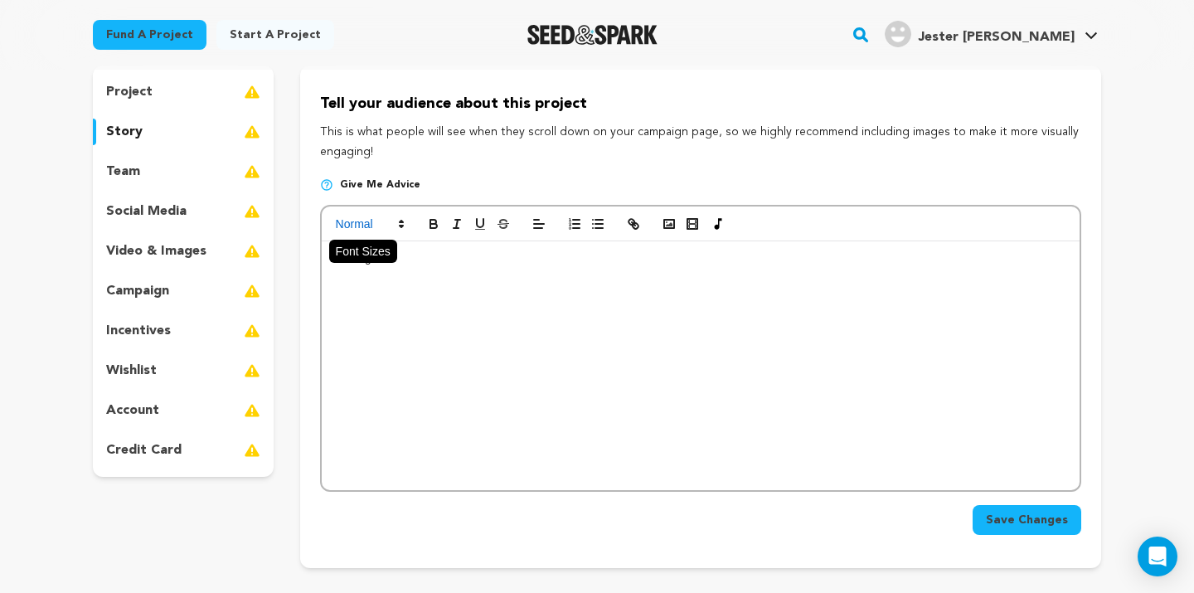
scroll to position [68, 0]
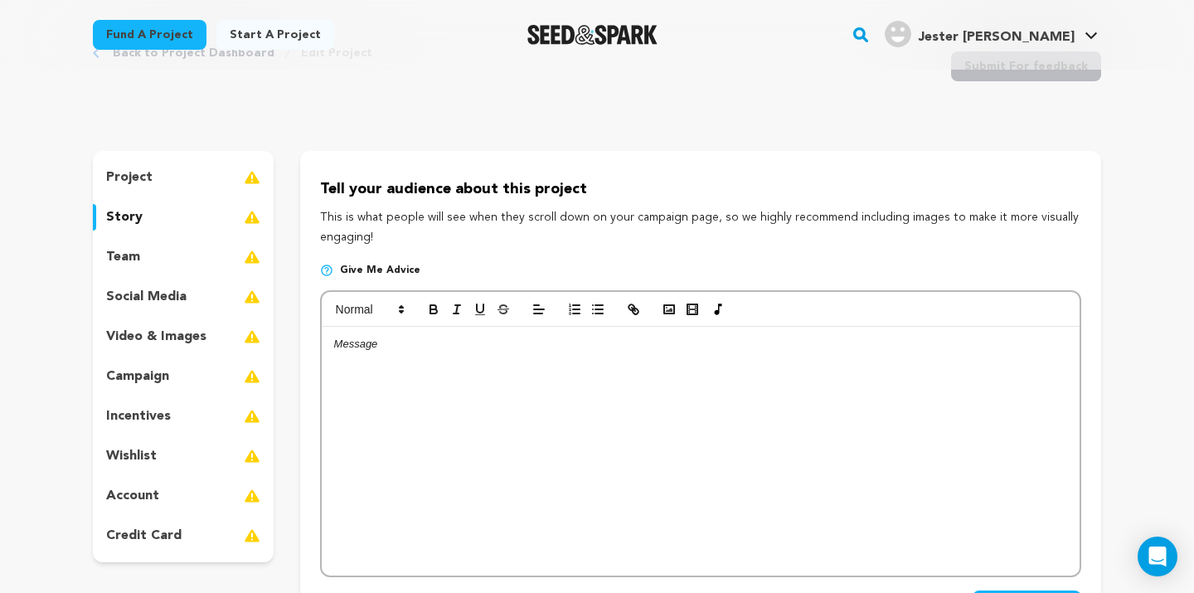
click at [158, 259] on div "team" at bounding box center [183, 257] width 181 height 27
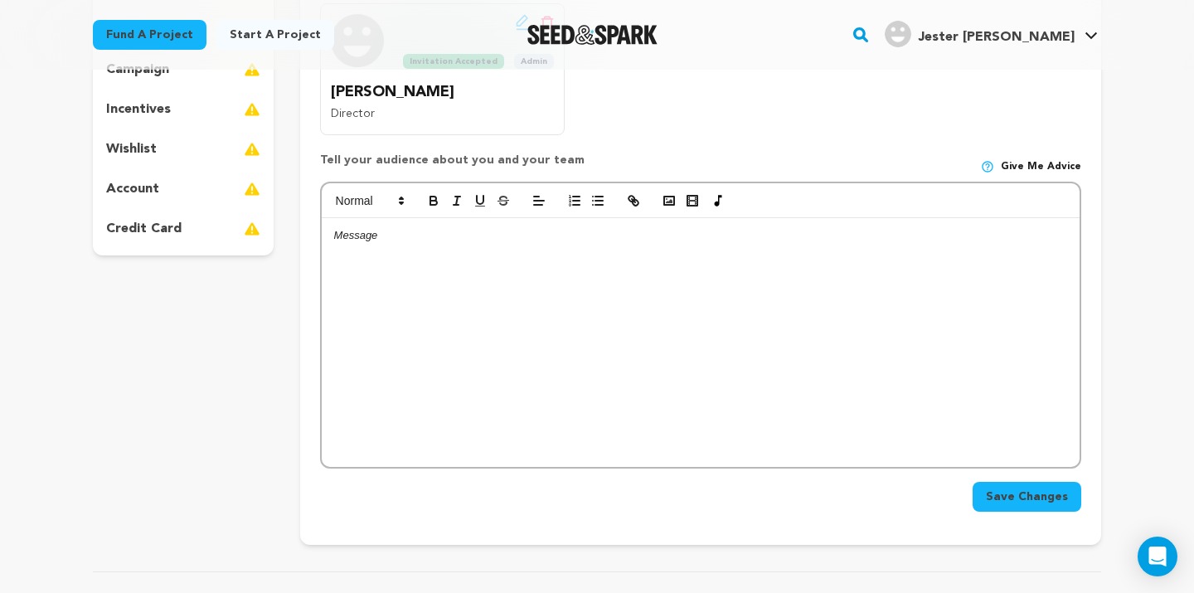
scroll to position [189, 0]
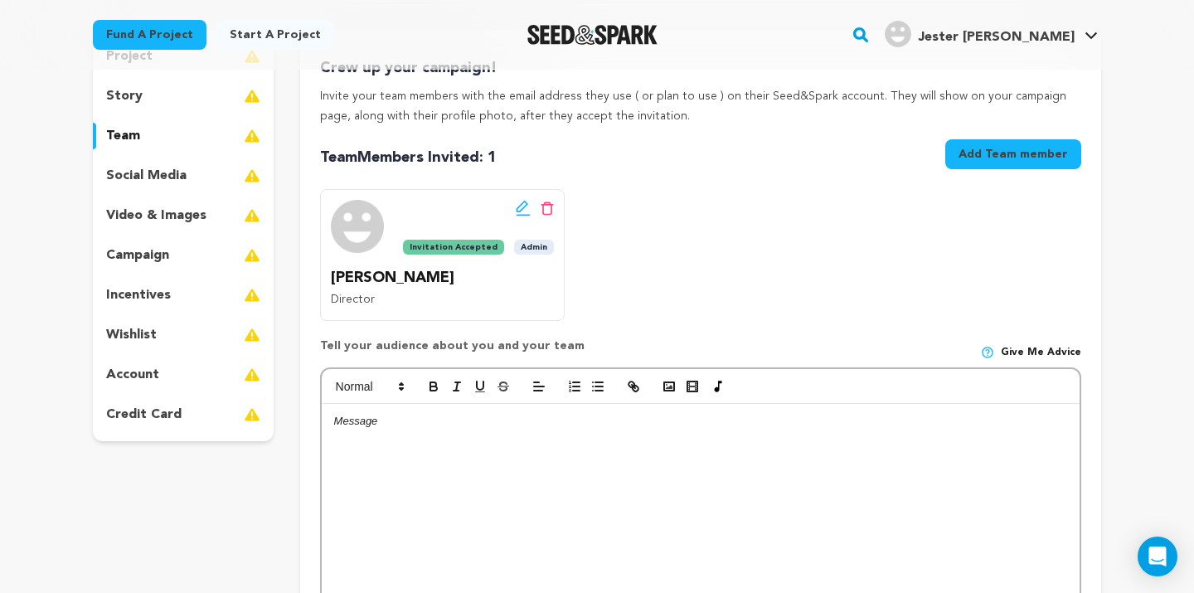
click at [1060, 150] on button "Add Team member" at bounding box center [1013, 154] width 136 height 30
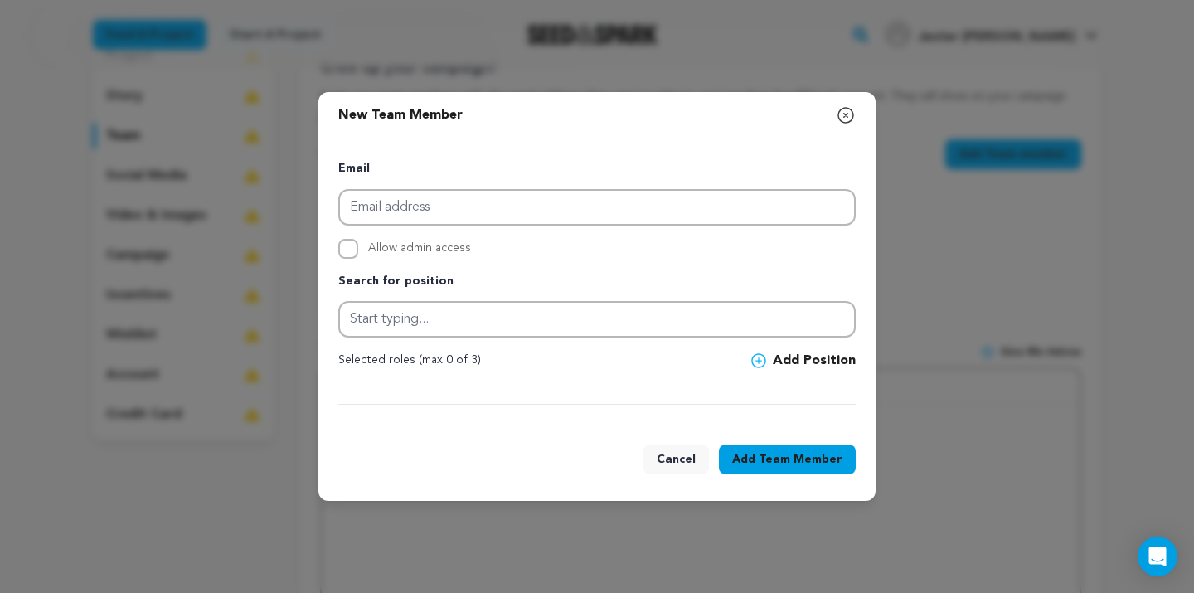
click at [762, 358] on icon at bounding box center [758, 360] width 15 height 15
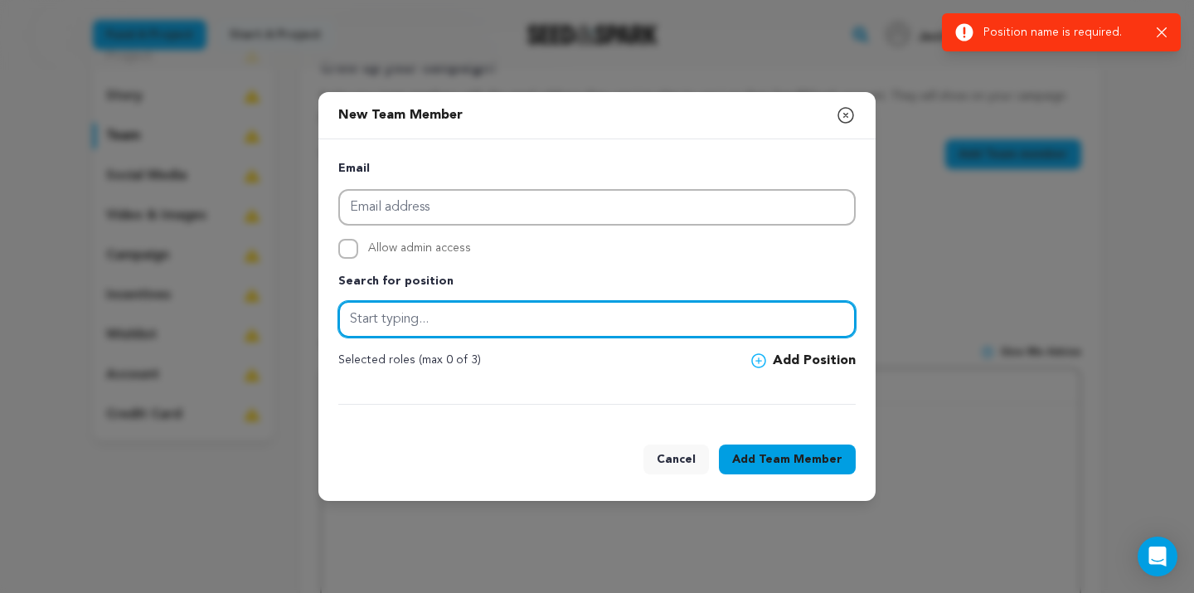
click at [621, 323] on input "text" at bounding box center [596, 319] width 517 height 36
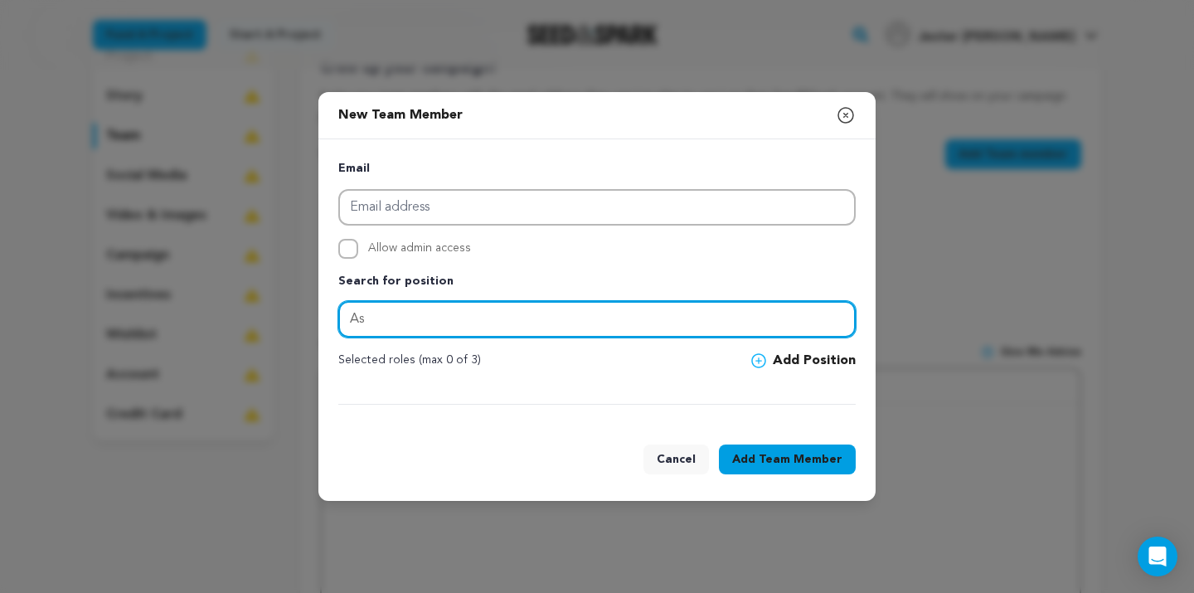
type input "A"
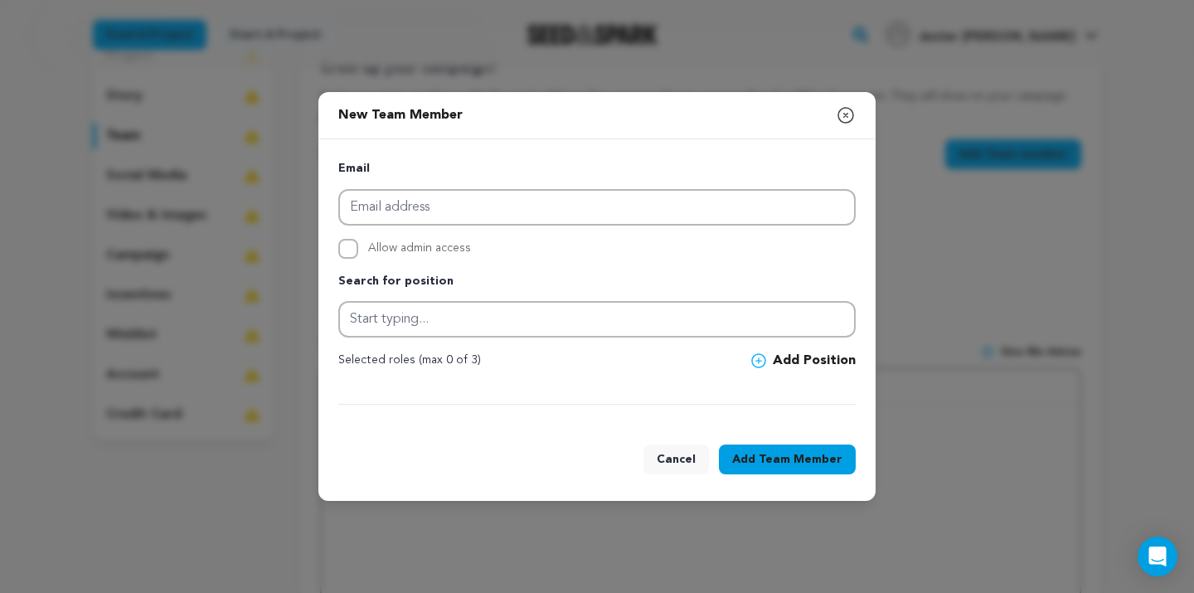
click at [841, 109] on icon "button" at bounding box center [845, 115] width 15 height 15
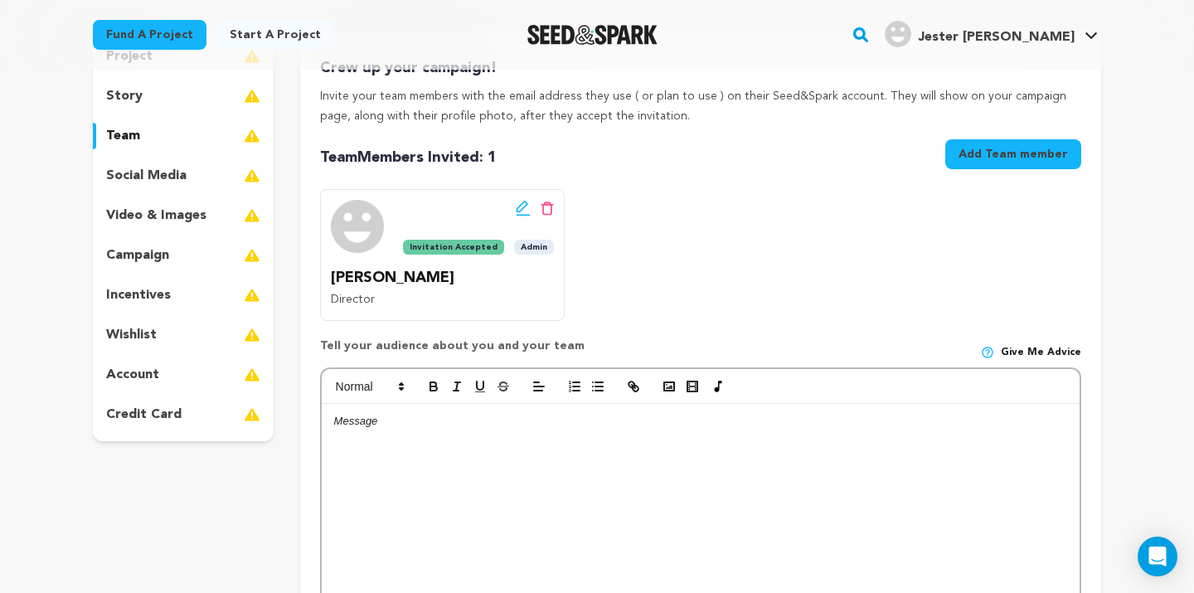
click at [757, 260] on div "Edit team button Delete team button Invitation Accepted Admin Dan G Director" at bounding box center [700, 255] width 761 height 132
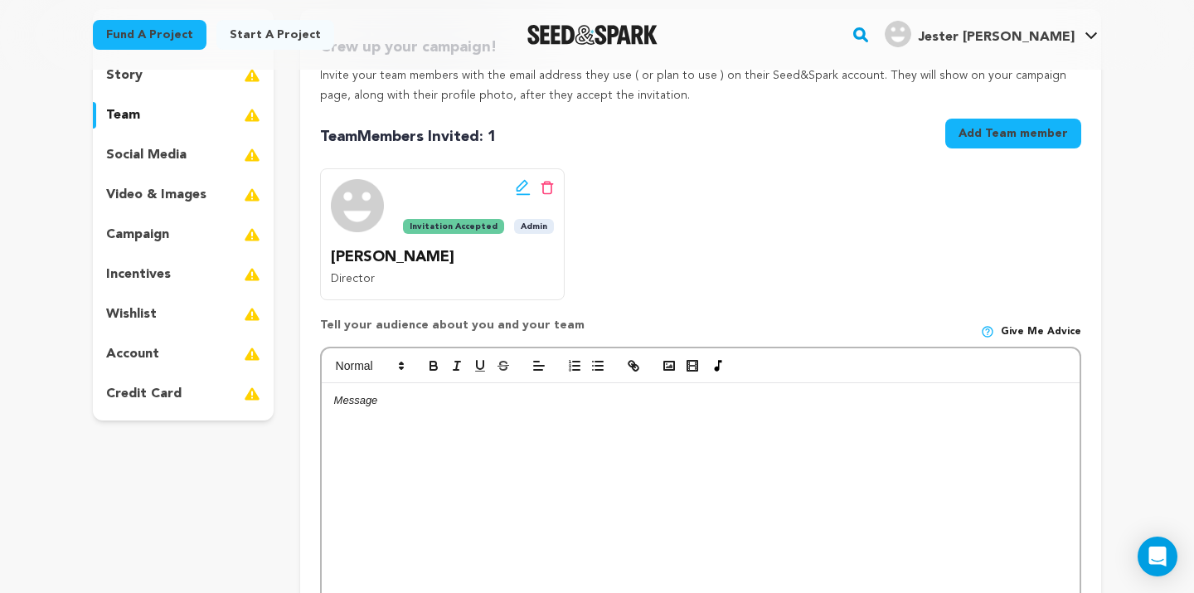
click at [172, 165] on div "social media" at bounding box center [183, 155] width 181 height 27
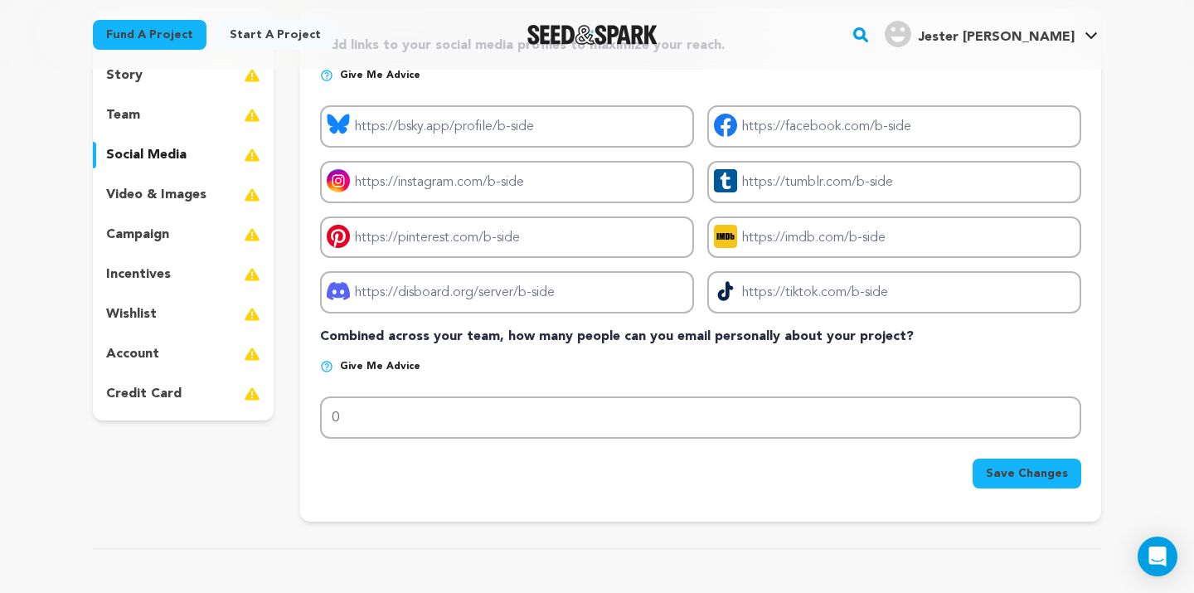
click at [177, 193] on p "video & images" at bounding box center [156, 195] width 100 height 20
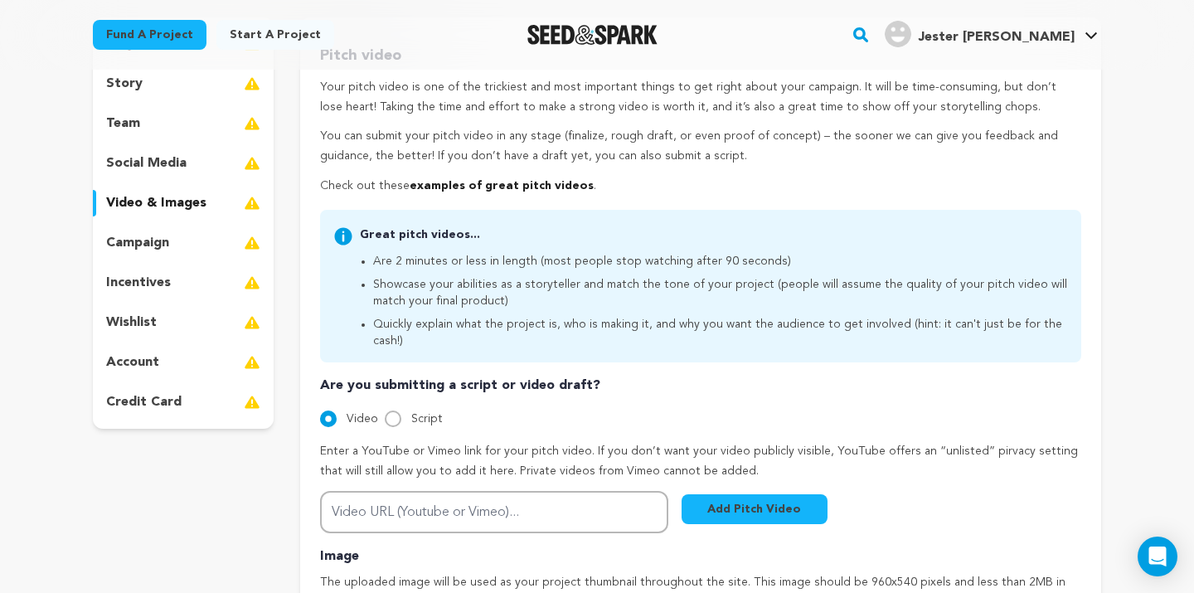
scroll to position [217, 0]
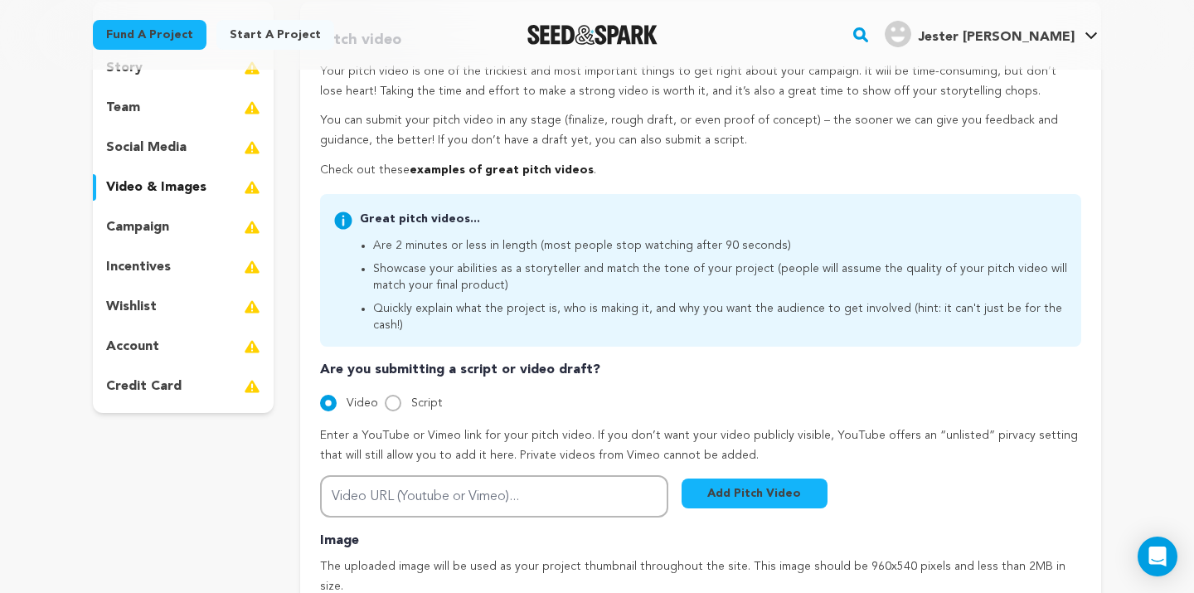
click at [148, 221] on p "campaign" at bounding box center [137, 227] width 63 height 20
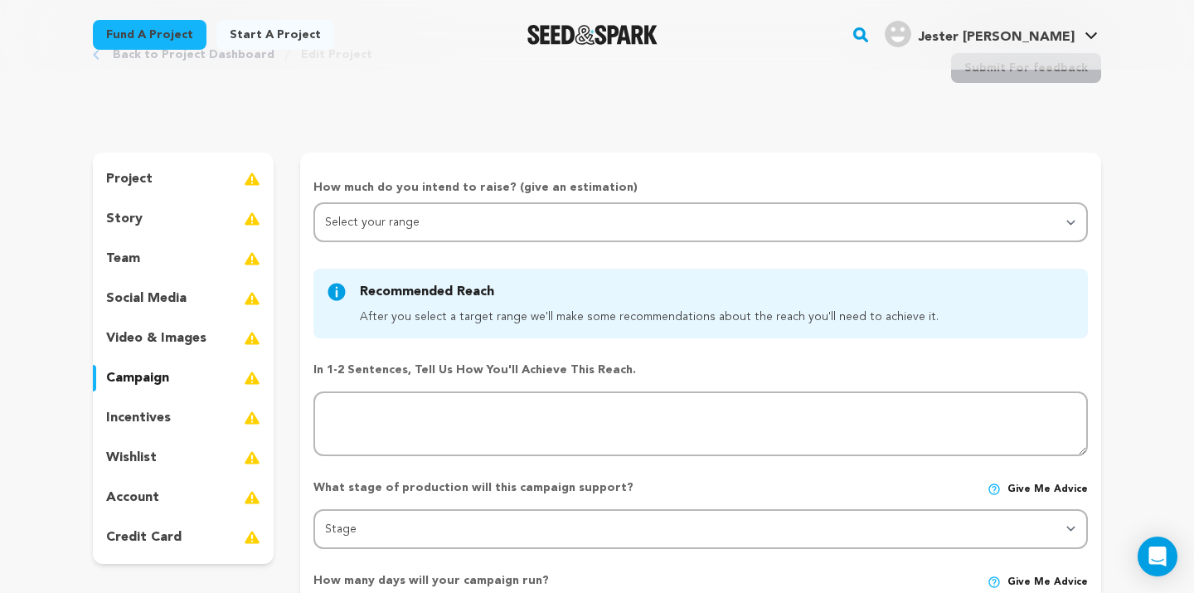
scroll to position [58, 0]
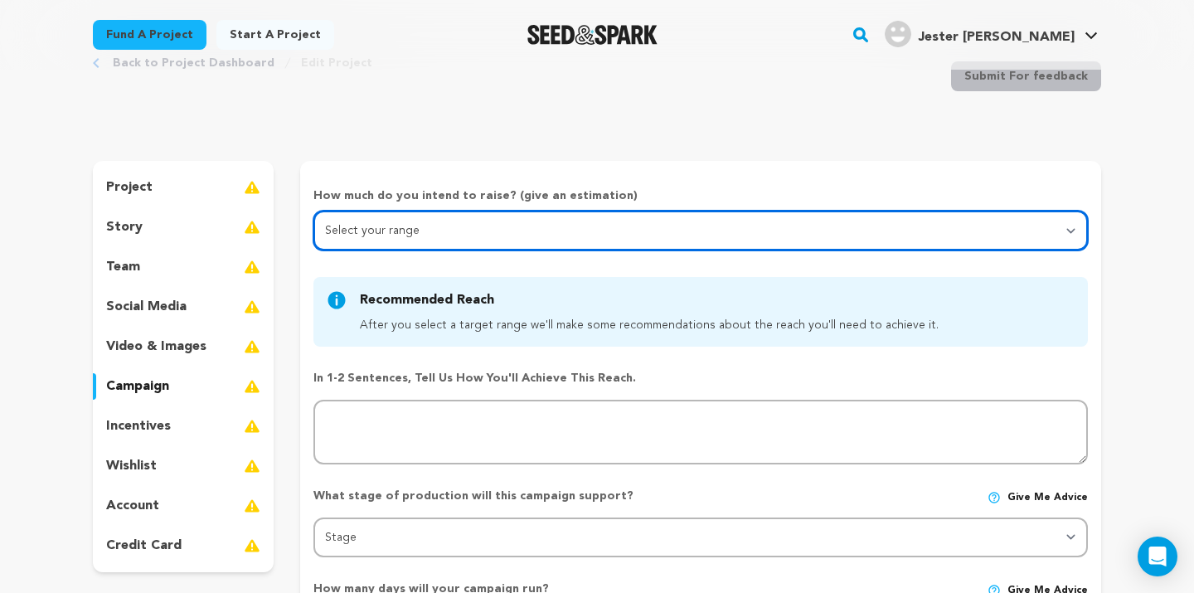
click at [512, 232] on select "Select your range Less than $10k 10k - $14k 15k - $24k 25k - $49k 50k or more" at bounding box center [700, 231] width 775 height 40
click at [493, 234] on select "Select your range Less than $10k 10k - $14k 15k - $24k 25k - $49k 50k or more" at bounding box center [700, 231] width 775 height 40
select select "1"
click at [313, 211] on select "Select your range Less than $10k 10k - $14k 15k - $24k 25k - $49k 50k or more" at bounding box center [700, 231] width 775 height 40
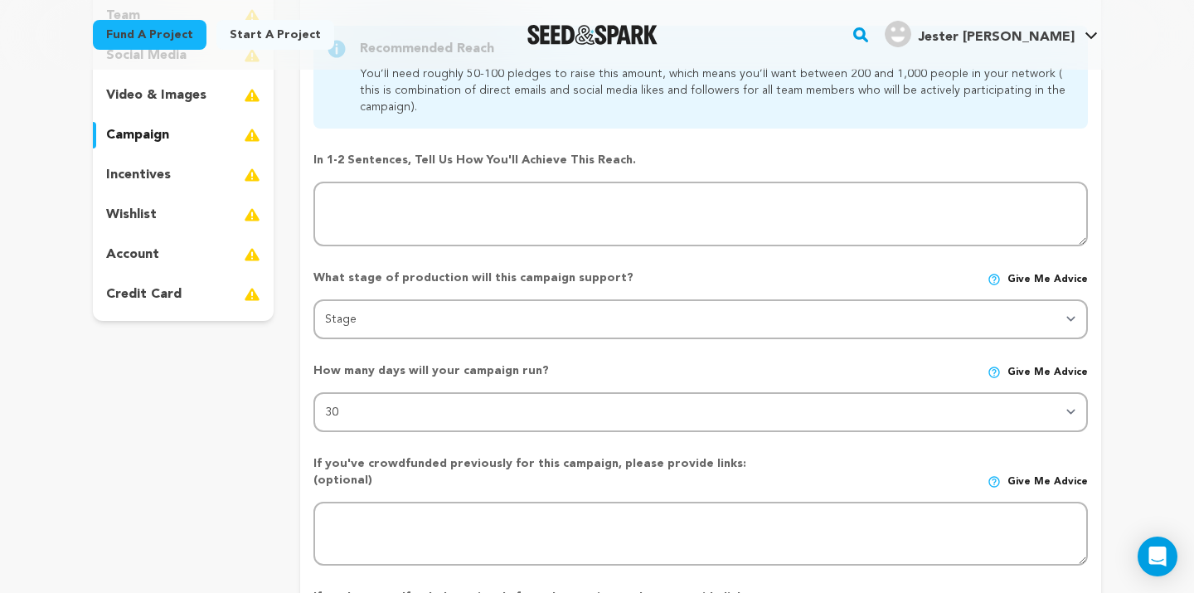
scroll to position [326, 0]
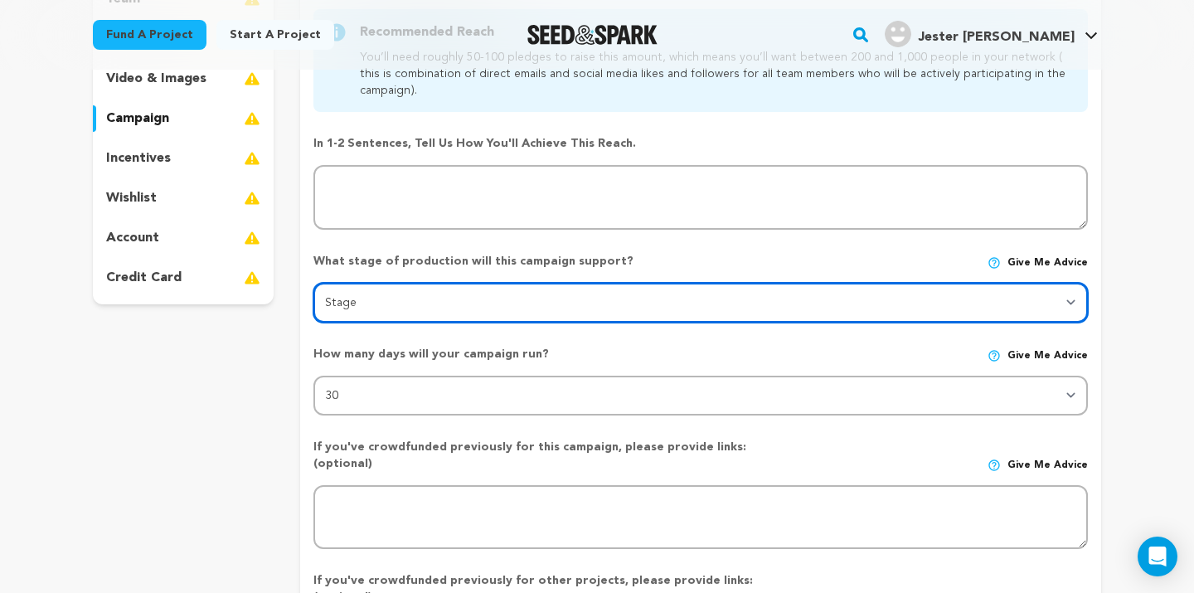
click at [543, 308] on select "Stage DEVELOPMENT PRODUCTION POST-PRODUCTION DISTRIBUTION PRE-PRODUCTION ENHANC…" at bounding box center [700, 303] width 775 height 40
select select "1403"
click at [313, 283] on select "Stage DEVELOPMENT PRODUCTION POST-PRODUCTION DISTRIBUTION PRE-PRODUCTION ENHANC…" at bounding box center [700, 303] width 775 height 40
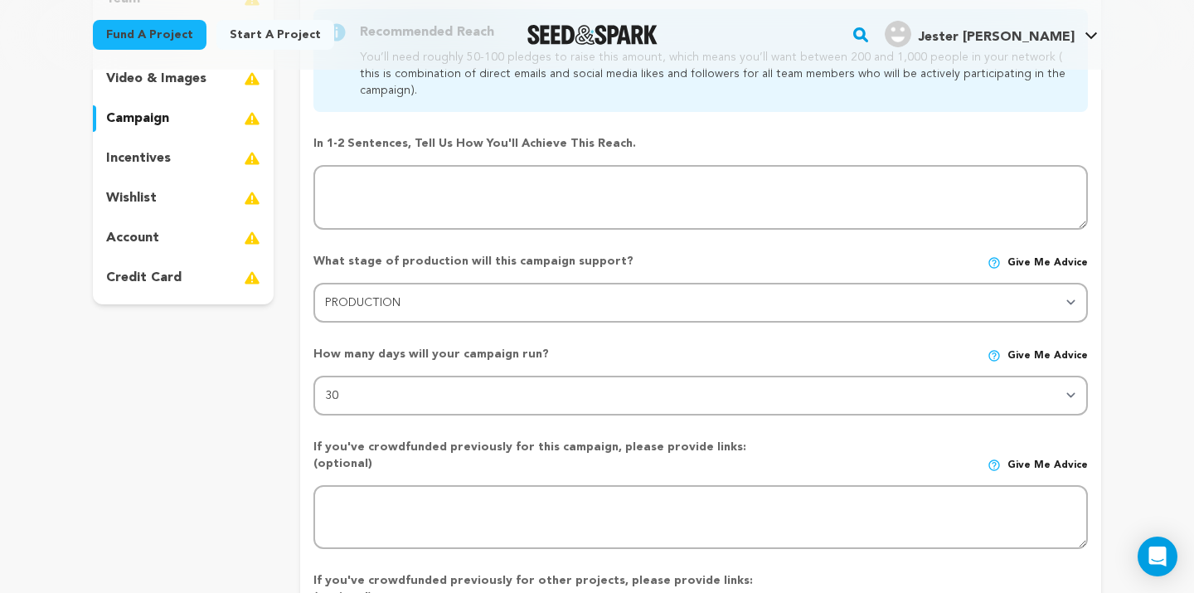
click at [559, 353] on p "How many days will your campaign run?" at bounding box center [545, 354] width 465 height 17
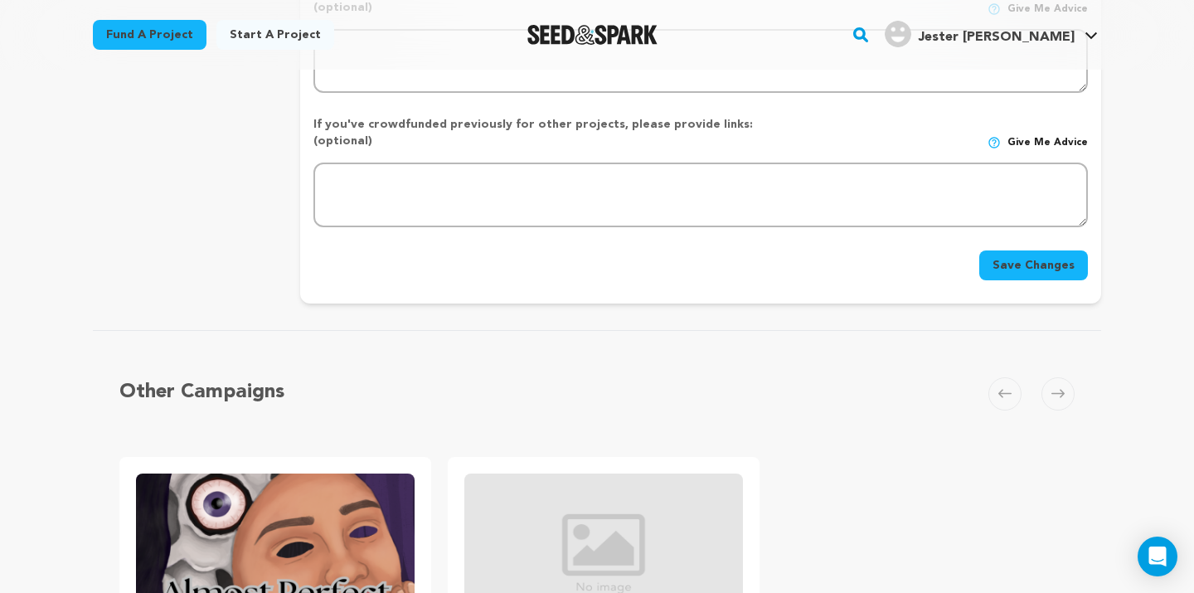
scroll to position [885, 0]
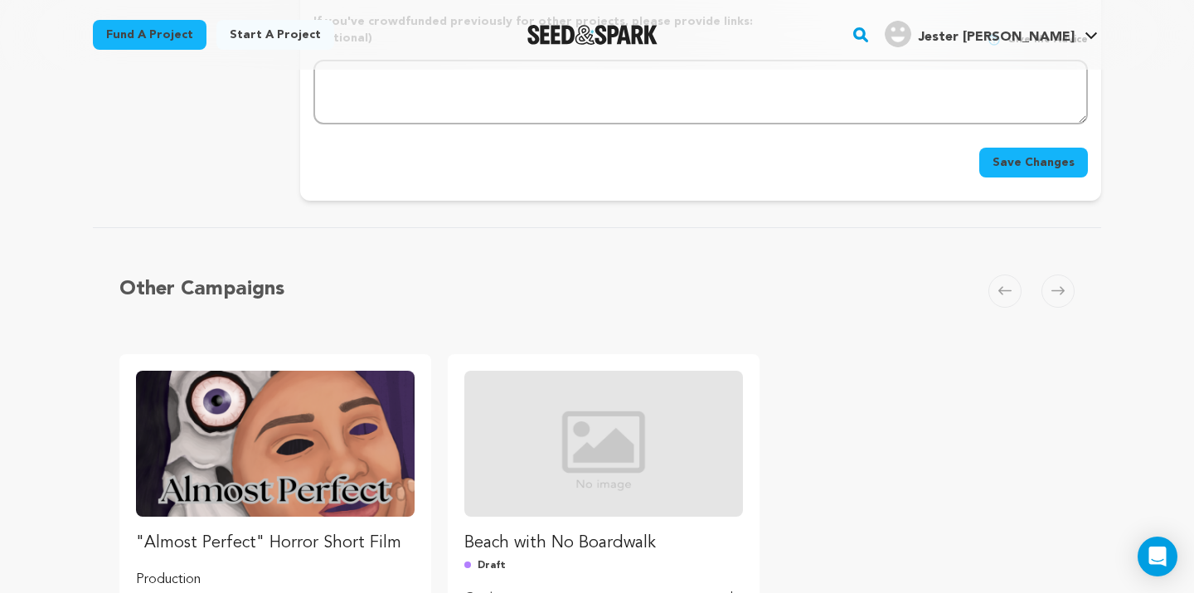
click at [1012, 148] on button "Save Changes" at bounding box center [1033, 163] width 109 height 30
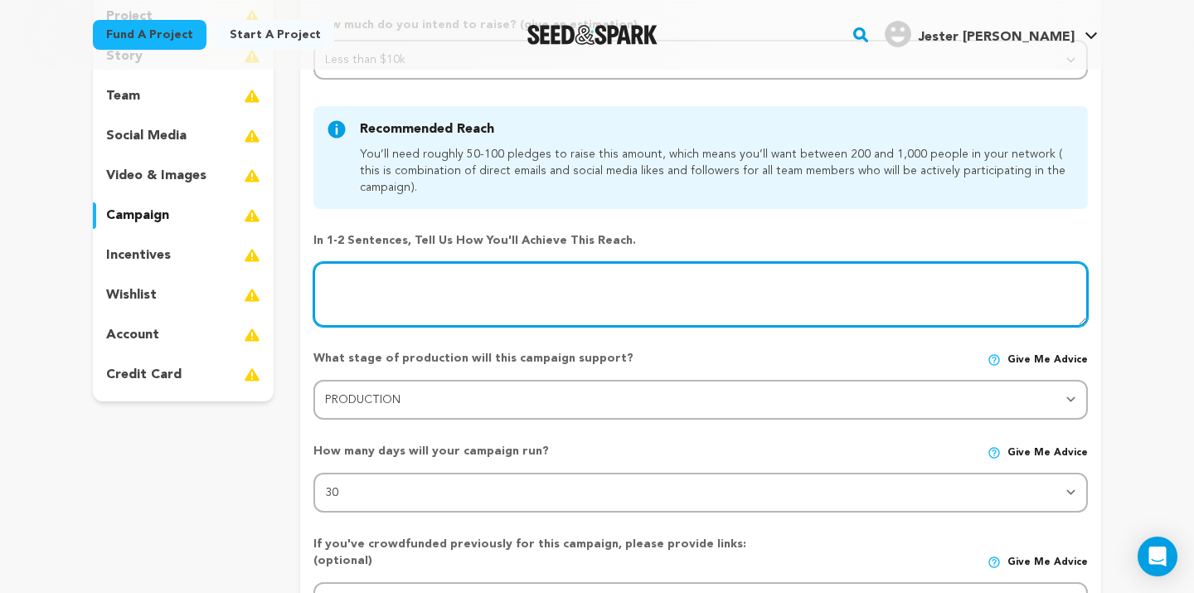
scroll to position [146, 0]
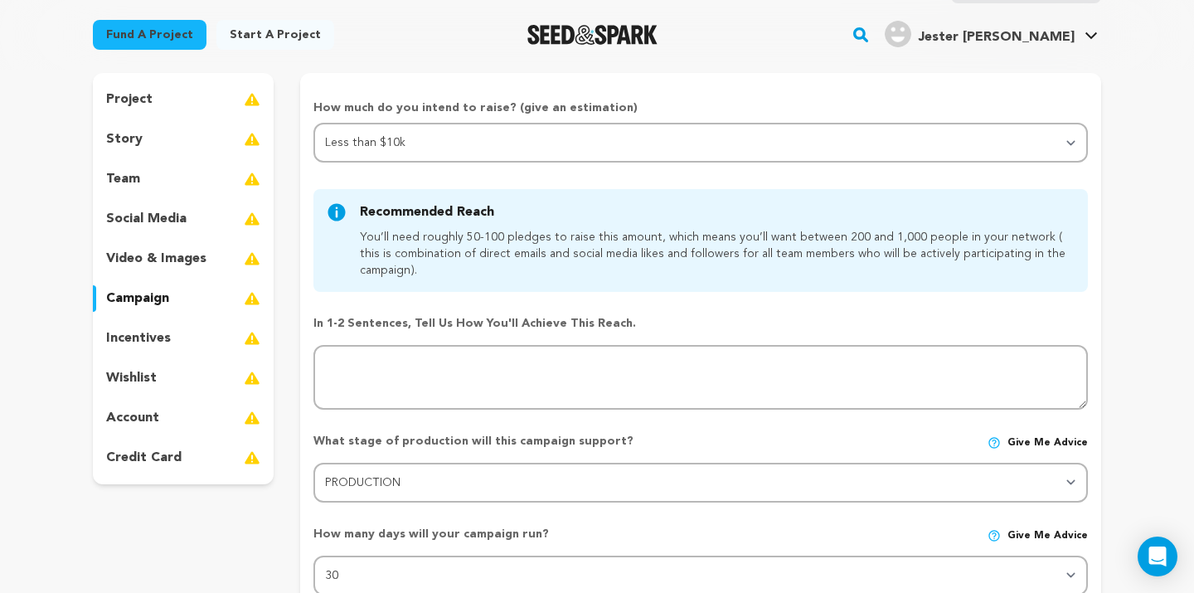
click at [202, 336] on div "incentives" at bounding box center [183, 338] width 181 height 27
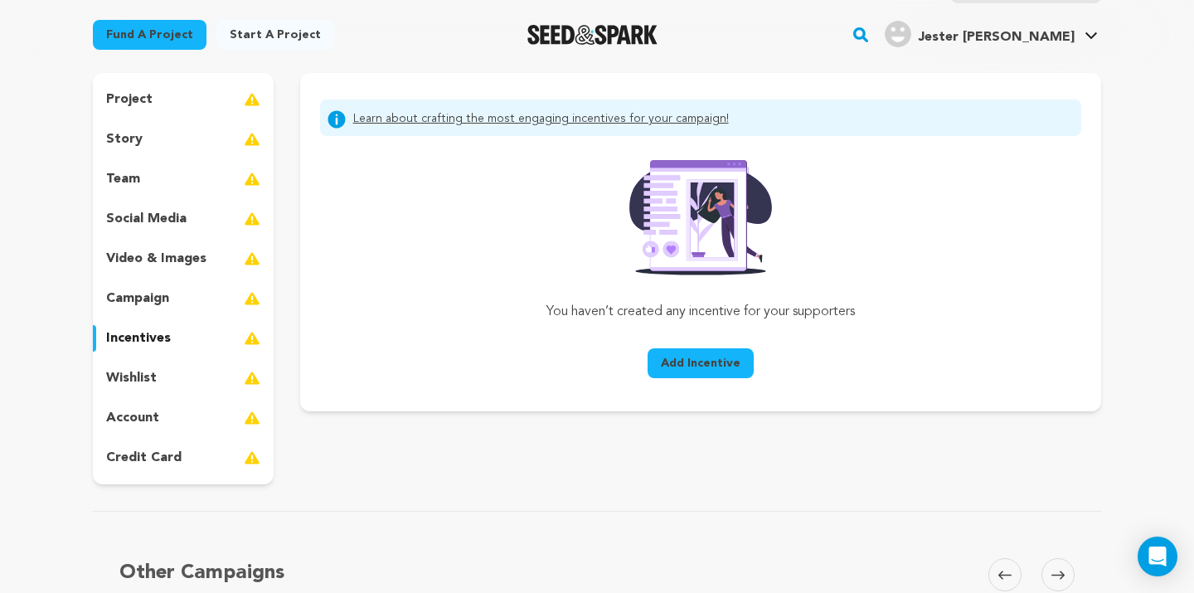
click at [180, 380] on div "wishlist" at bounding box center [183, 378] width 181 height 27
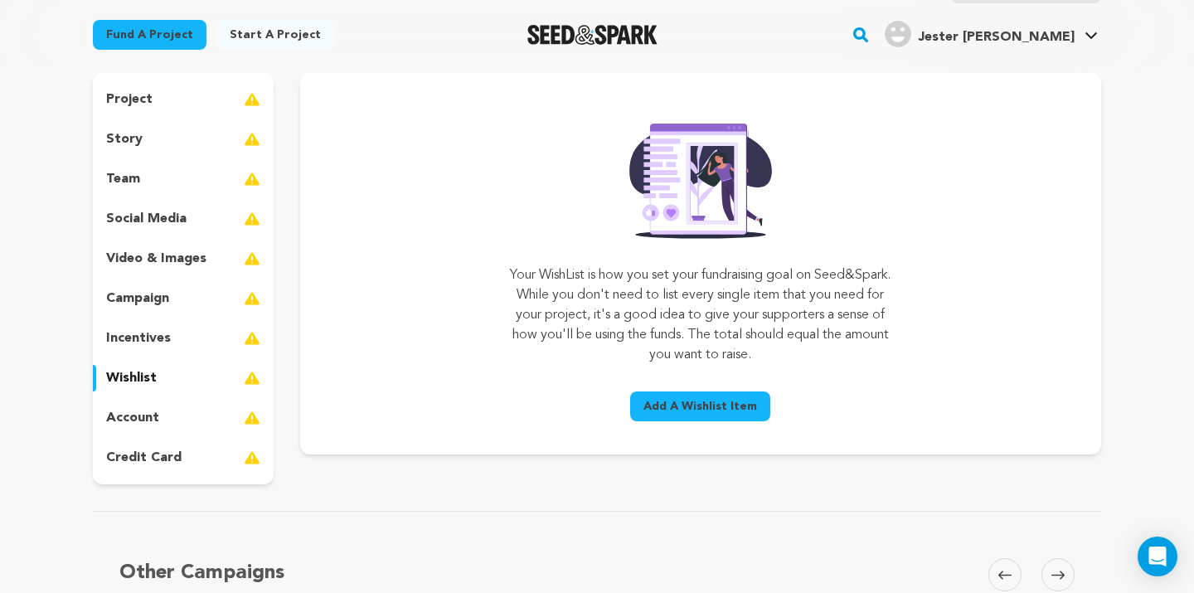
click at [177, 413] on div "account" at bounding box center [183, 418] width 181 height 27
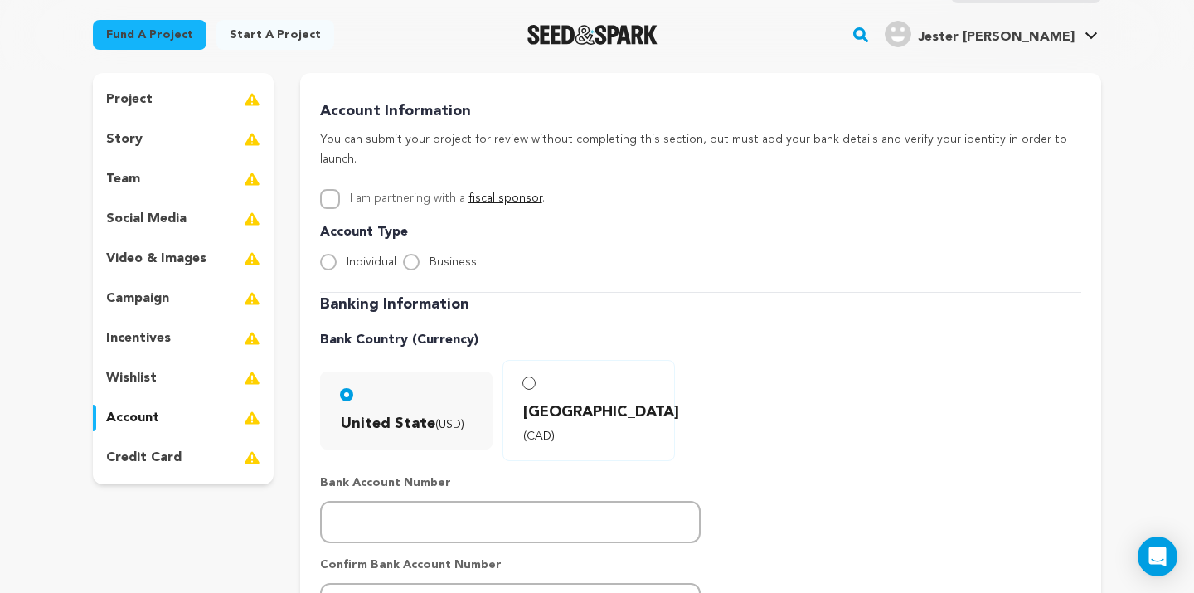
click at [171, 389] on div "wishlist" at bounding box center [183, 378] width 181 height 27
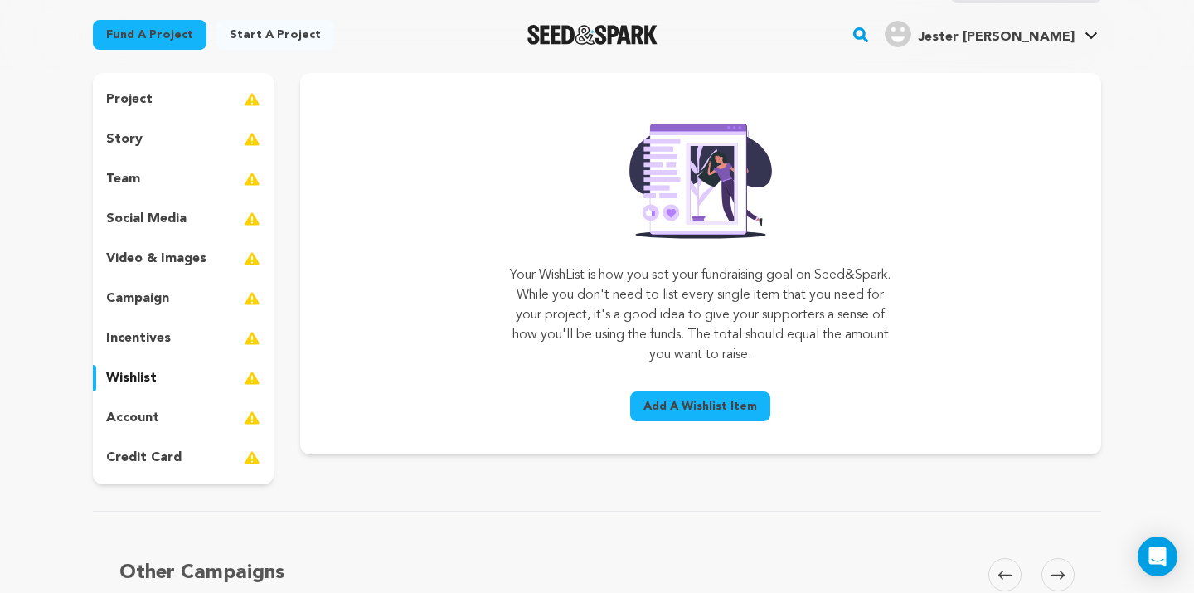
click at [172, 417] on div "account" at bounding box center [183, 418] width 181 height 27
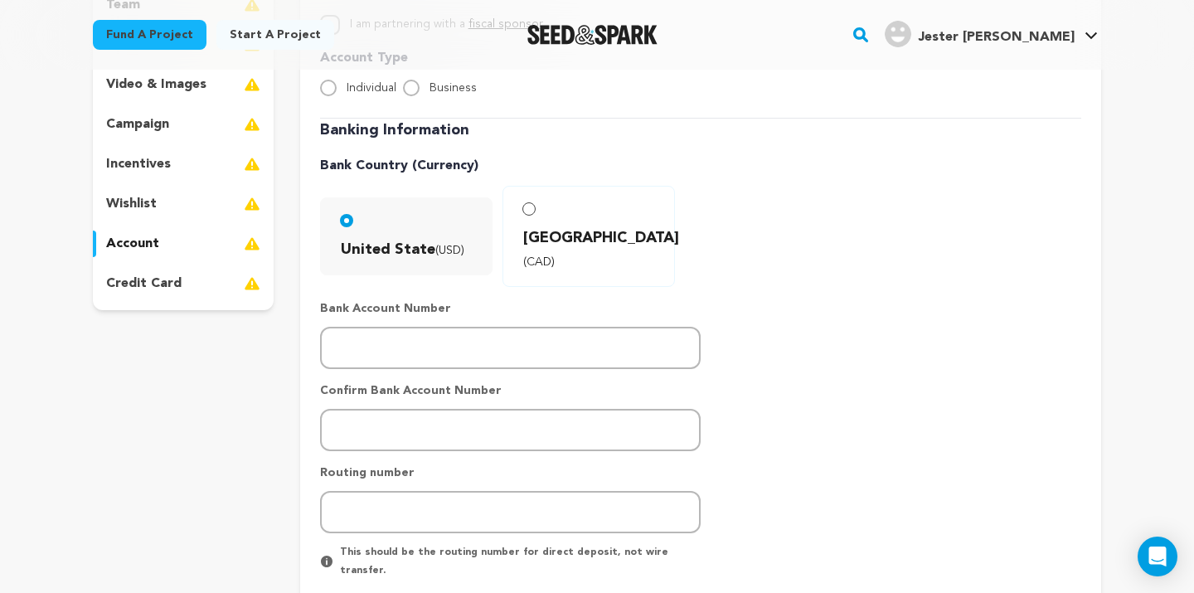
scroll to position [313, 0]
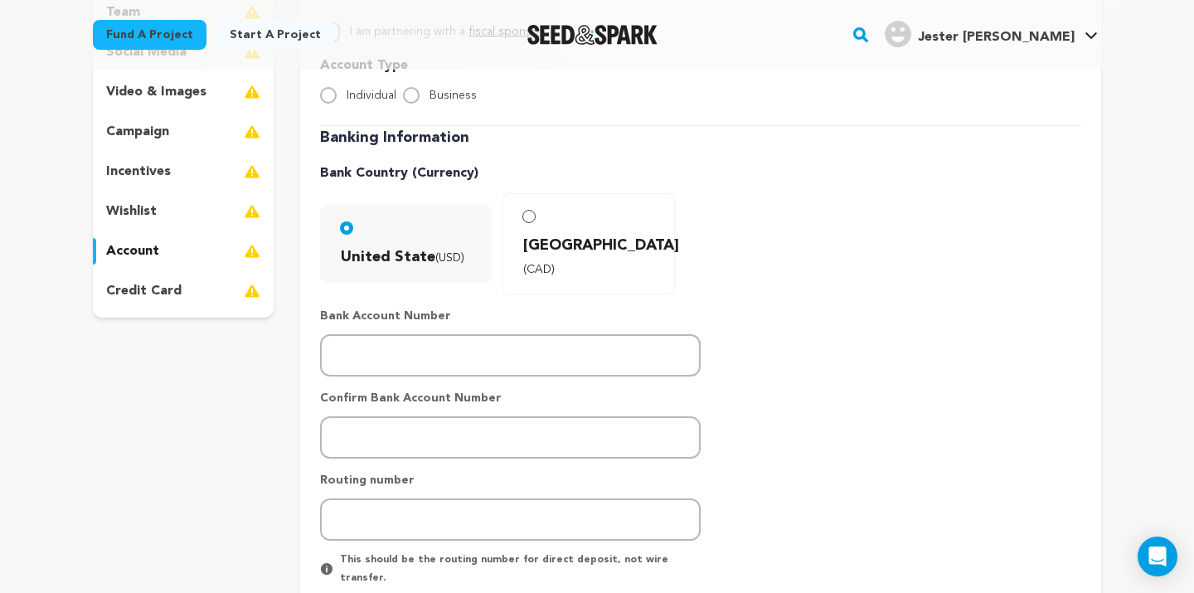
click at [174, 286] on p "credit card" at bounding box center [143, 291] width 75 height 20
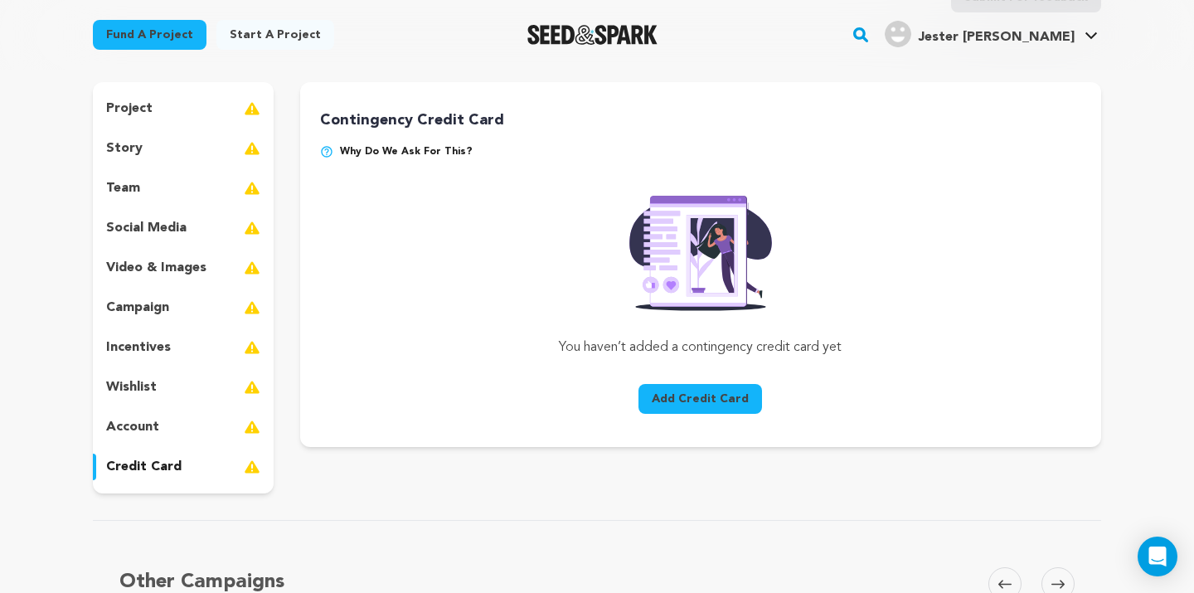
scroll to position [202, 0]
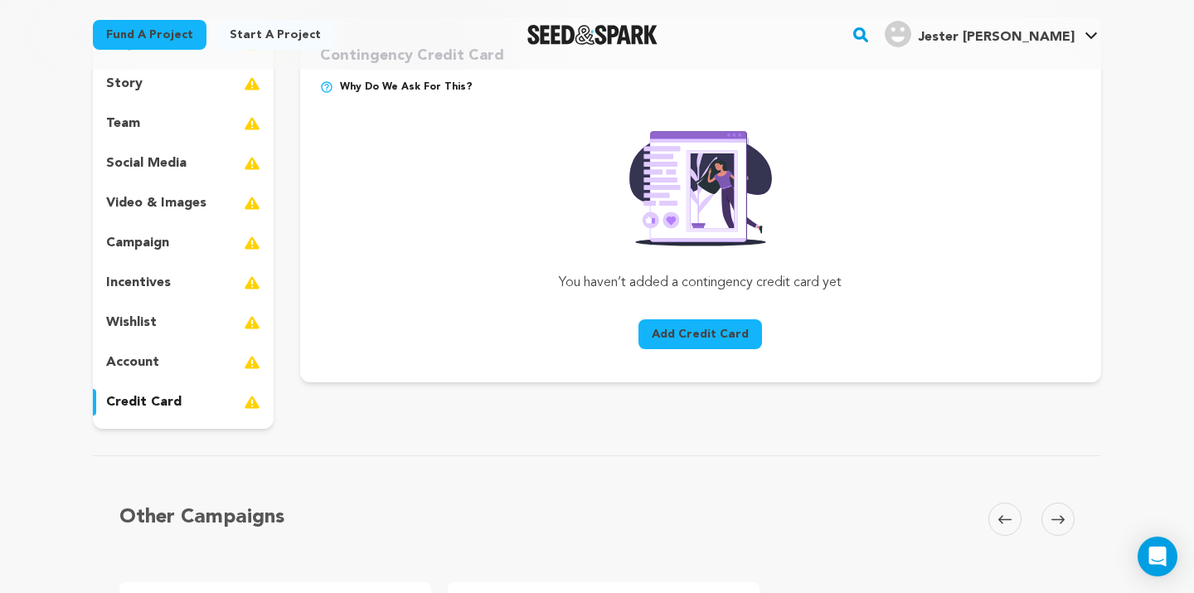
click at [175, 366] on div "account" at bounding box center [183, 362] width 181 height 27
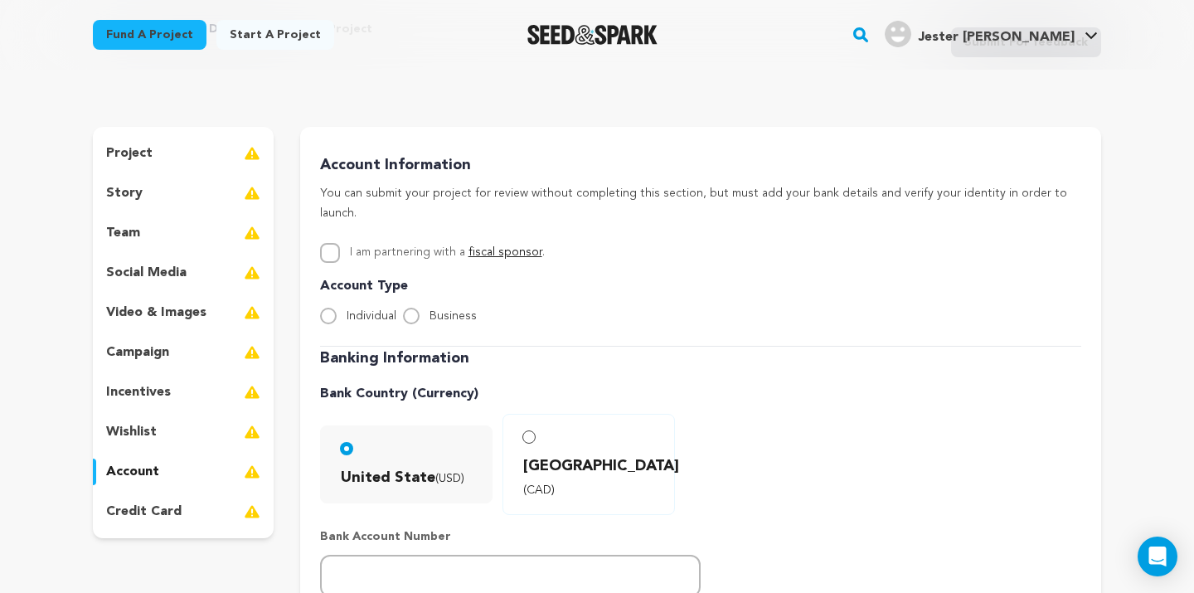
scroll to position [114, 0]
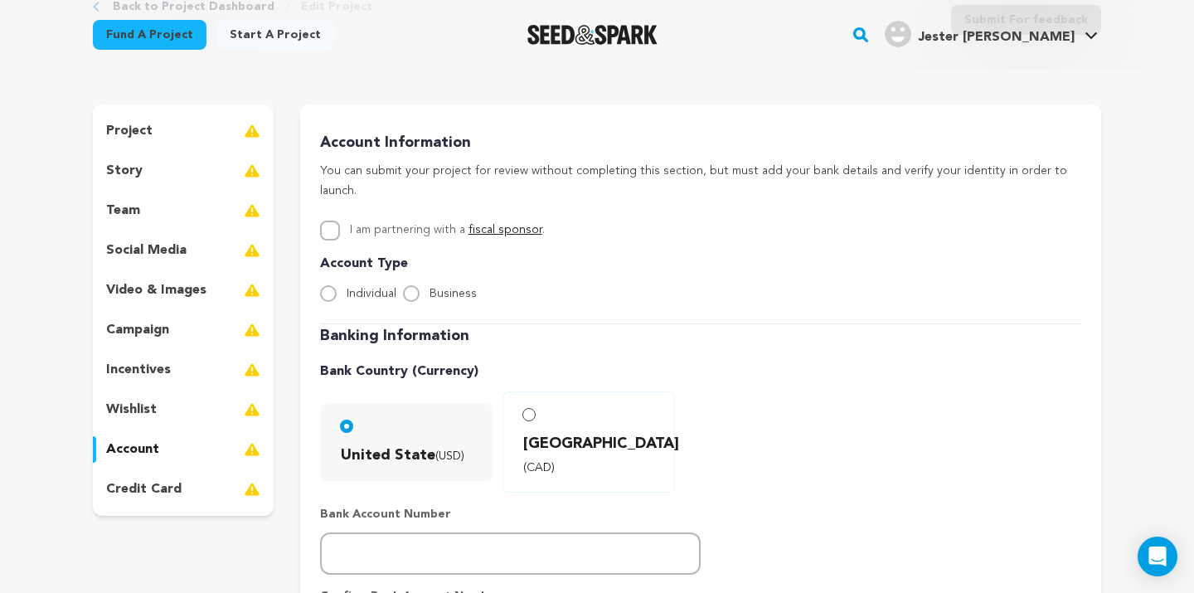
click at [223, 491] on div "credit card" at bounding box center [183, 489] width 181 height 27
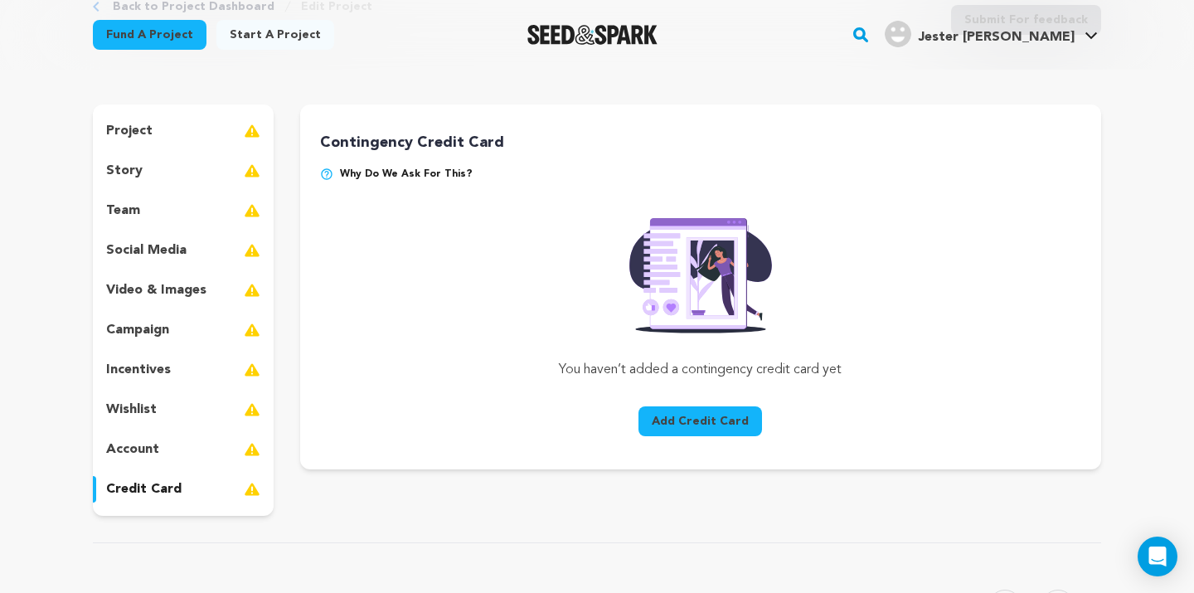
click at [745, 81] on div "Back to Project Dashboard Edit Project Submit For feedback Submit For feedback …" at bounding box center [596, 536] width 1061 height 1162
click at [215, 137] on div "project" at bounding box center [183, 131] width 181 height 27
